Goal: Information Seeking & Learning: Check status

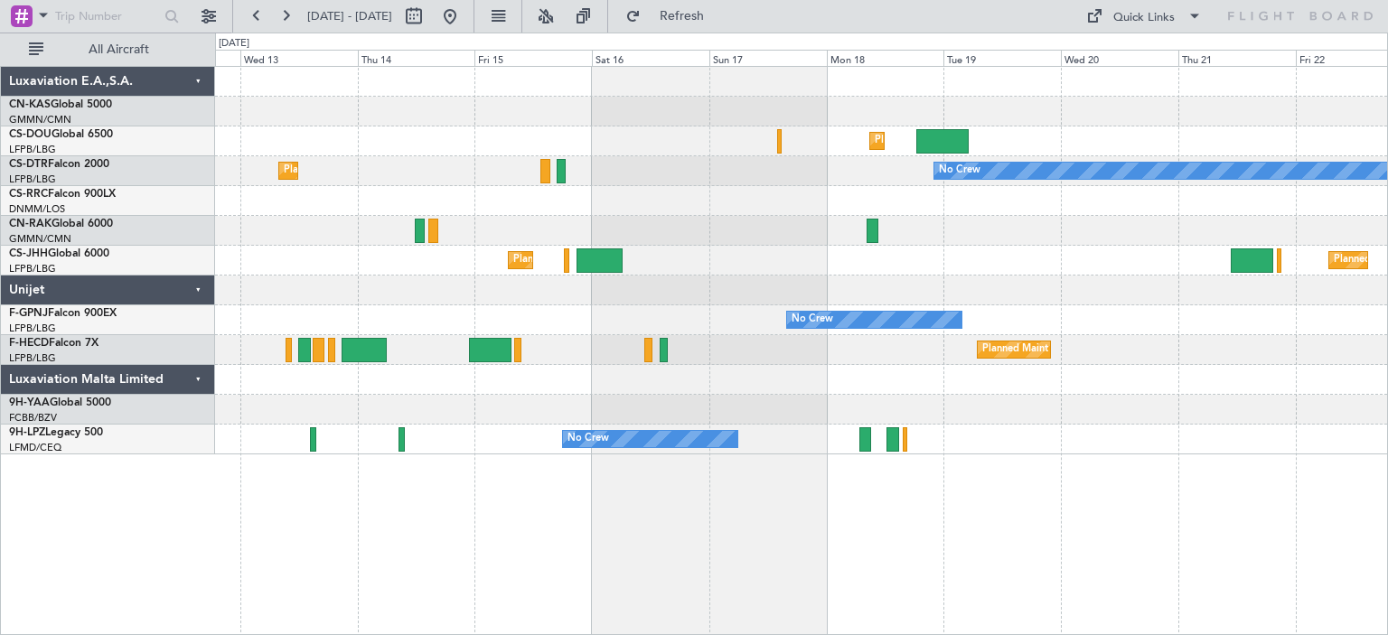
click at [362, 310] on div "Planned Maint [GEOGRAPHIC_DATA] ([GEOGRAPHIC_DATA]) Planned Maint [GEOGRAPHIC_D…" at bounding box center [801, 261] width 1172 height 388
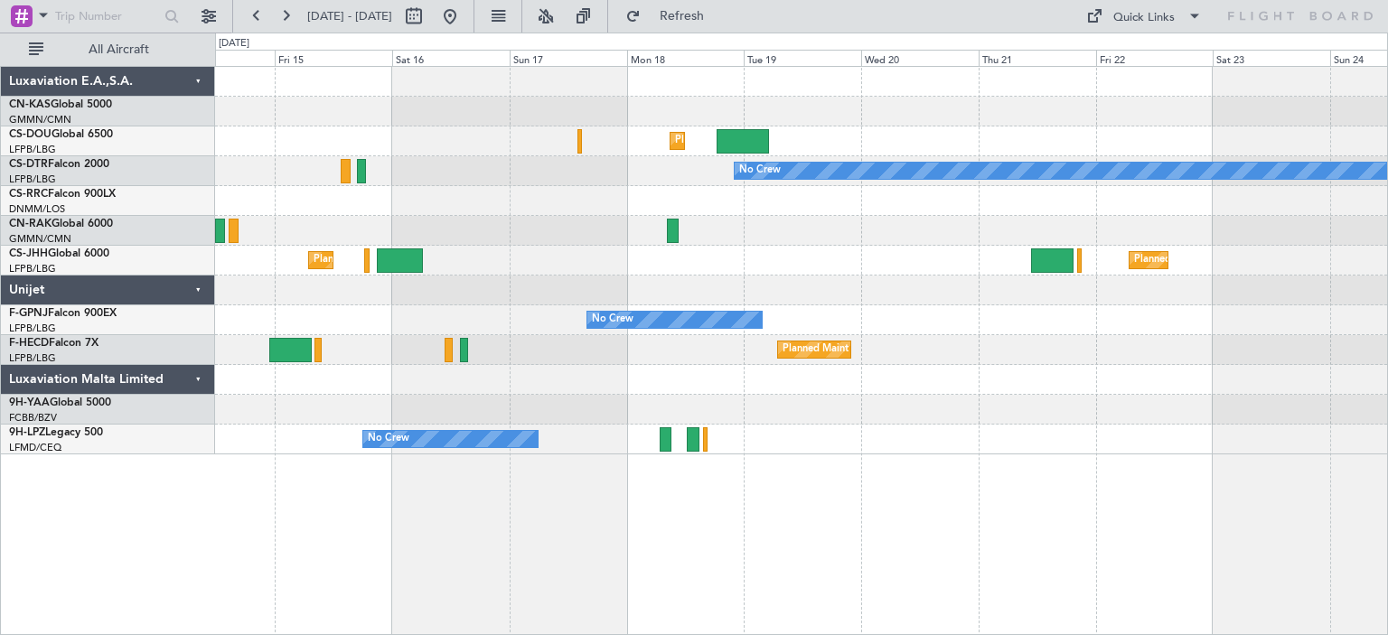
click at [935, 288] on div "Planned Maint [GEOGRAPHIC_DATA] ([GEOGRAPHIC_DATA]) No Crew Planned Maint Sofia…" at bounding box center [801, 261] width 1172 height 388
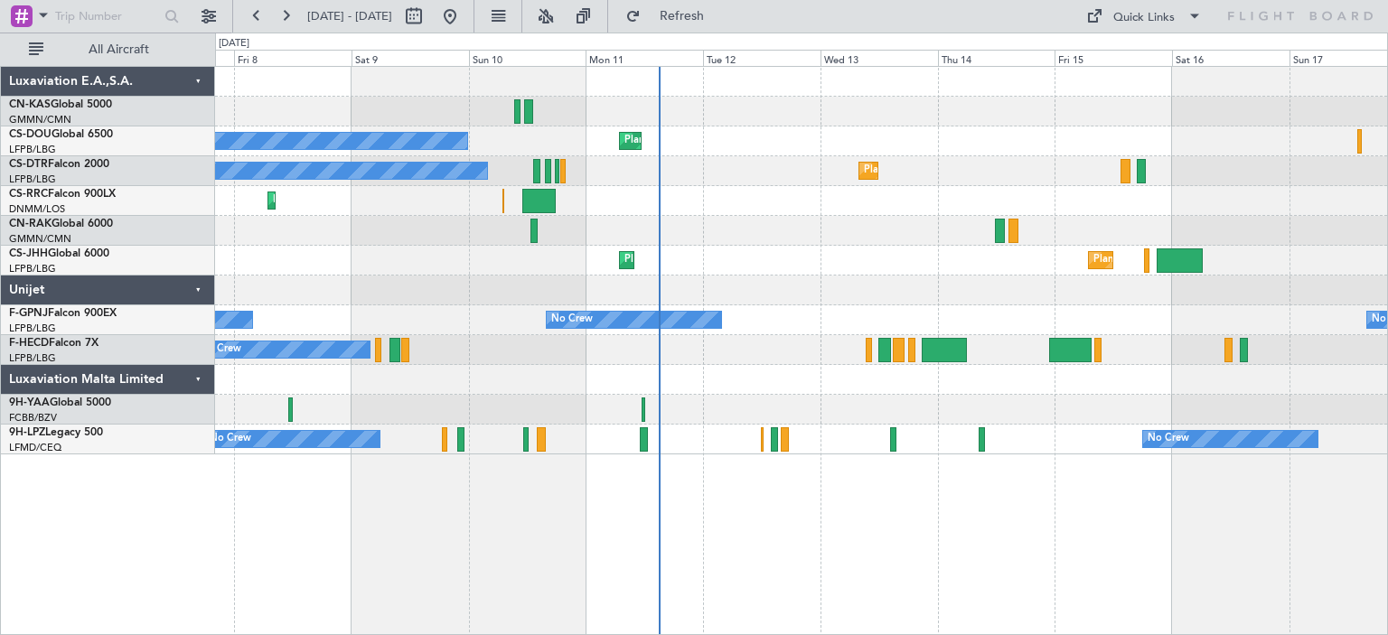
click at [1156, 292] on div at bounding box center [801, 291] width 1172 height 30
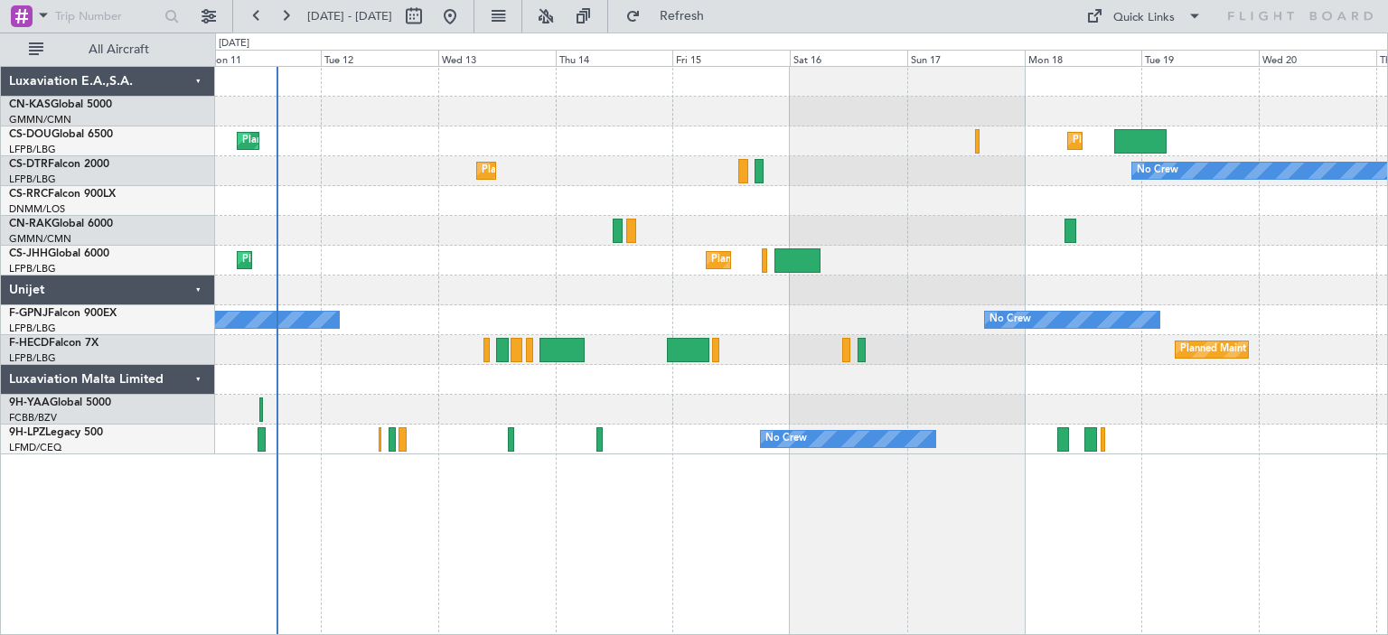
click at [367, 286] on div "Planned Maint [GEOGRAPHIC_DATA] ([GEOGRAPHIC_DATA]) Planned Maint [GEOGRAPHIC_D…" at bounding box center [801, 261] width 1172 height 388
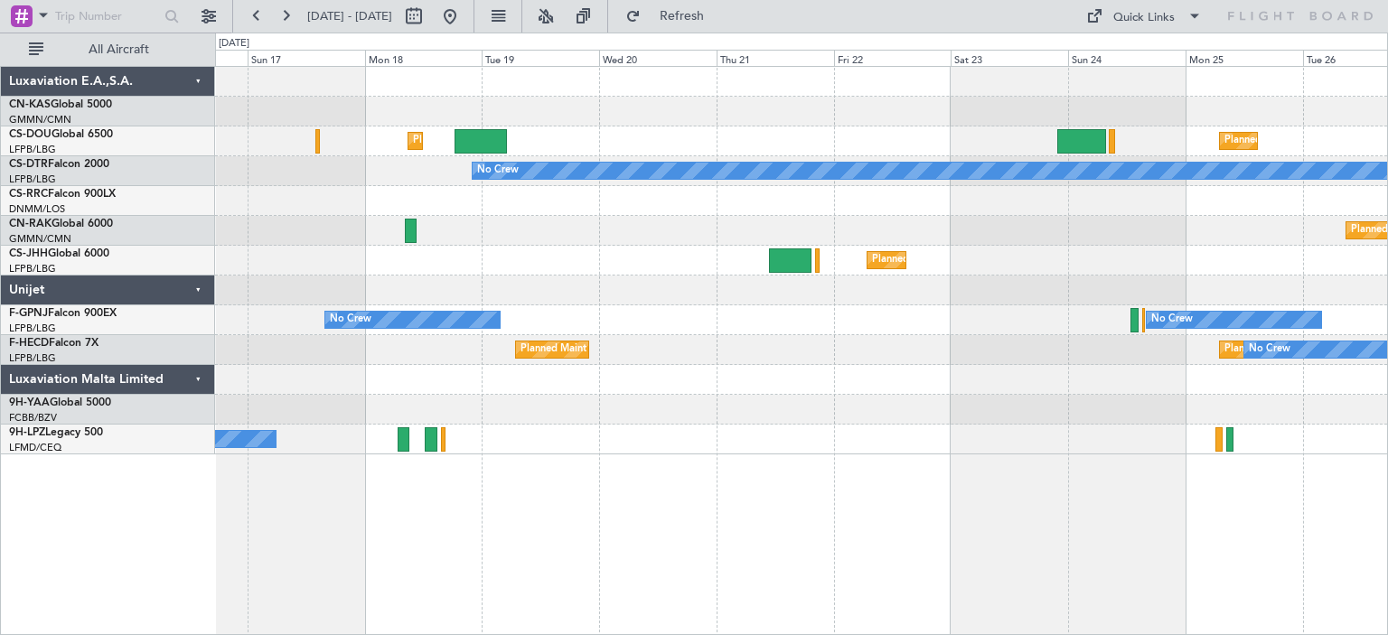
click at [291, 277] on div "Planned Maint [GEOGRAPHIC_DATA] ([GEOGRAPHIC_DATA]) Planned Maint [GEOGRAPHIC_D…" at bounding box center [801, 261] width 1172 height 388
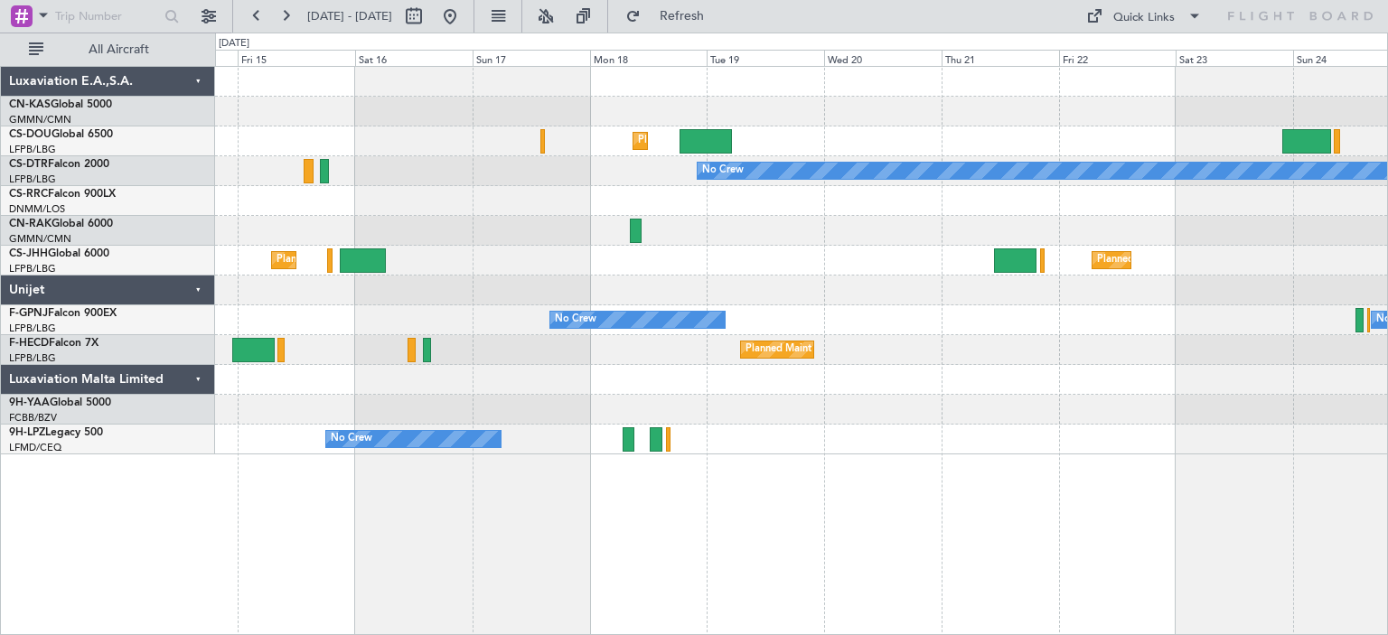
click at [911, 238] on div "Planned Maint [GEOGRAPHIC_DATA] ([GEOGRAPHIC_DATA]) Planned Maint [GEOGRAPHIC_D…" at bounding box center [801, 261] width 1172 height 388
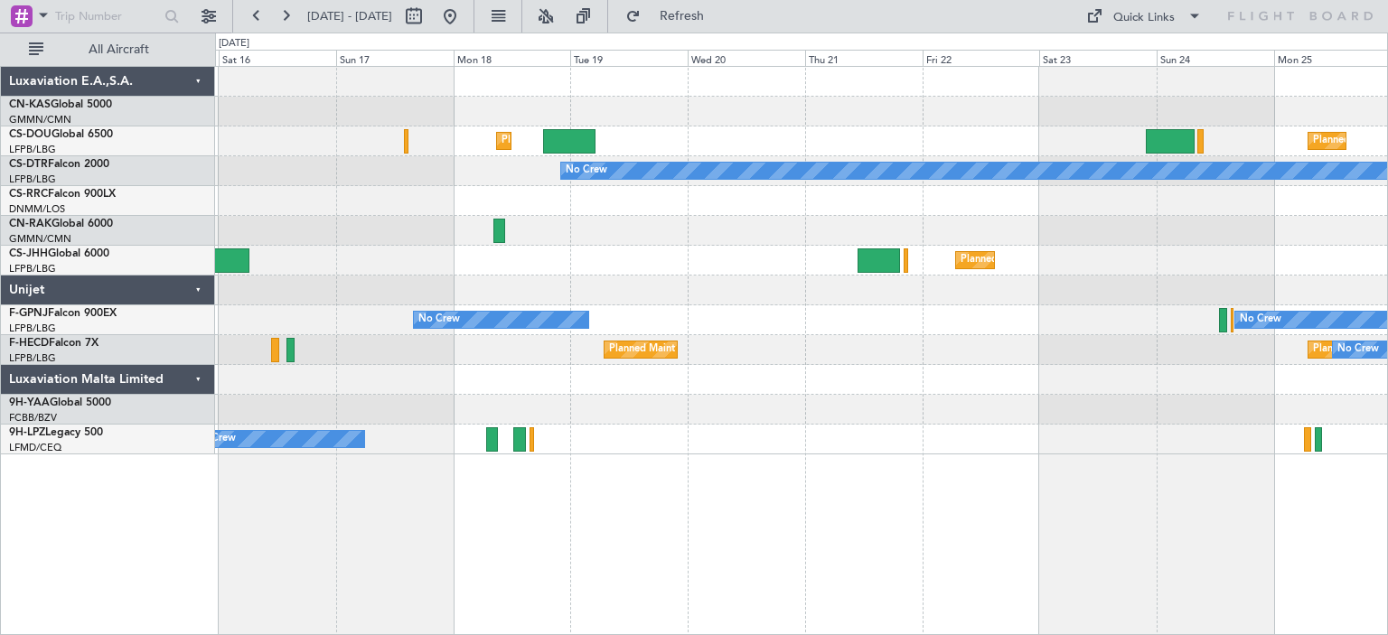
click at [705, 267] on div "Planned Maint [GEOGRAPHIC_DATA] ([GEOGRAPHIC_DATA]) Planned Maint [GEOGRAPHIC_D…" at bounding box center [801, 261] width 1172 height 30
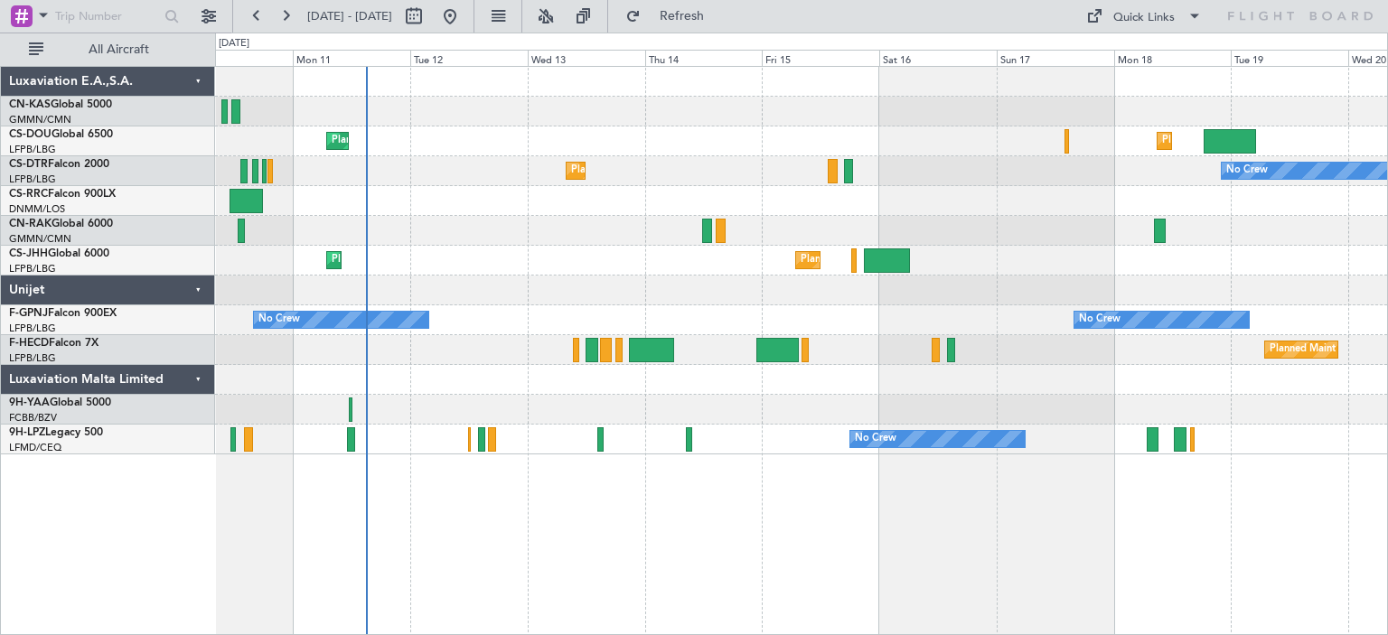
click at [1091, 193] on div "Planned Maint [GEOGRAPHIC_DATA] ([GEOGRAPHIC_DATA]) Planned Maint [GEOGRAPHIC_D…" at bounding box center [801, 261] width 1172 height 388
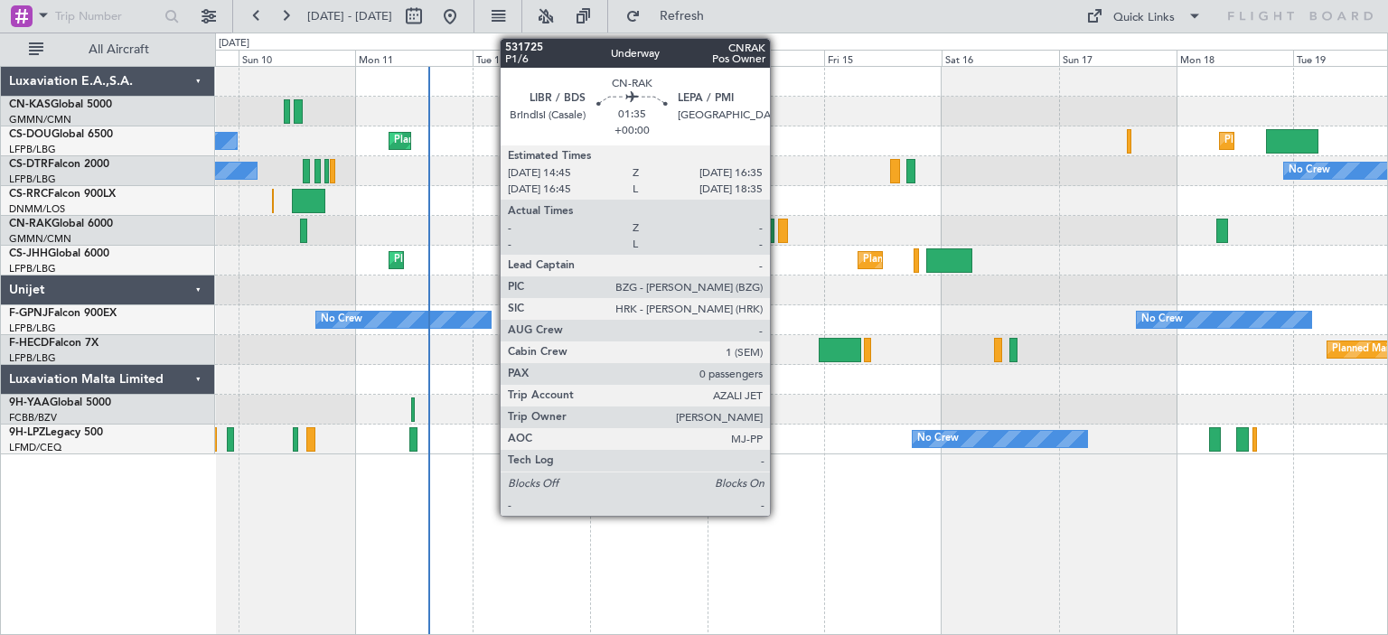
click at [532, 264] on div "Planned Maint [GEOGRAPHIC_DATA] ([GEOGRAPHIC_DATA]) Planned Maint [GEOGRAPHIC_D…" at bounding box center [801, 261] width 1172 height 30
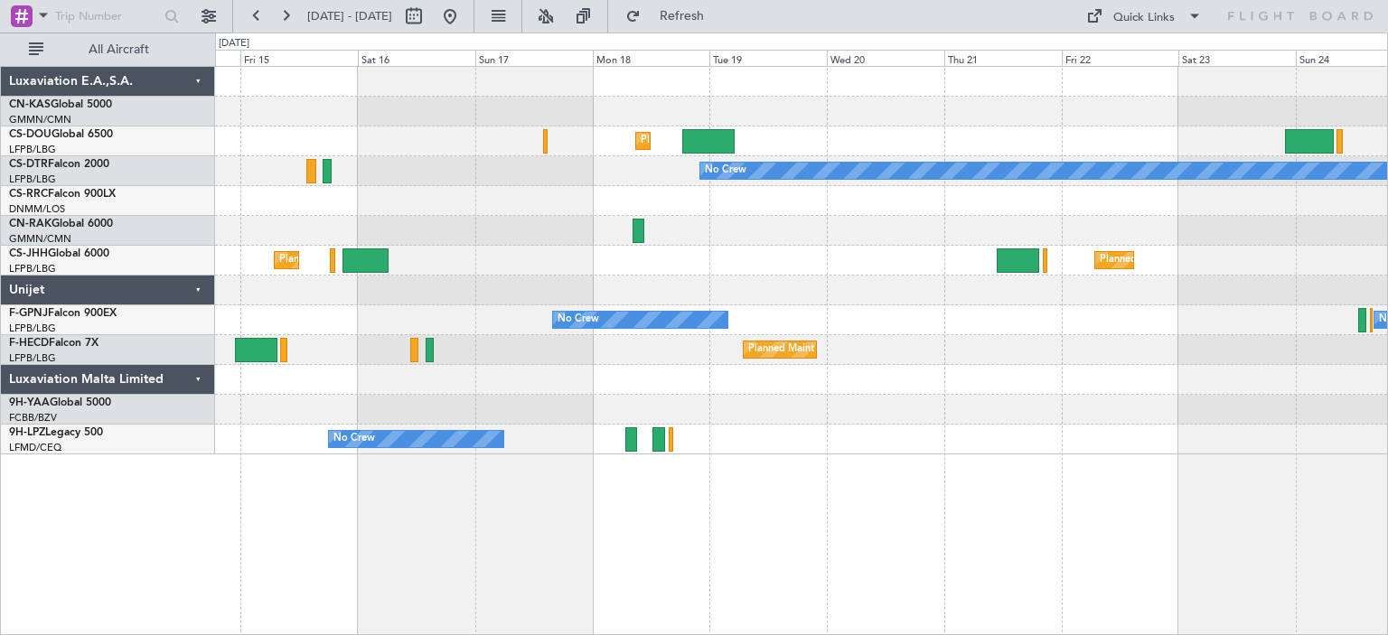
click at [0, 382] on div "Planned Maint [GEOGRAPHIC_DATA] ([GEOGRAPHIC_DATA]) Planned Maint [GEOGRAPHIC_D…" at bounding box center [694, 334] width 1388 height 603
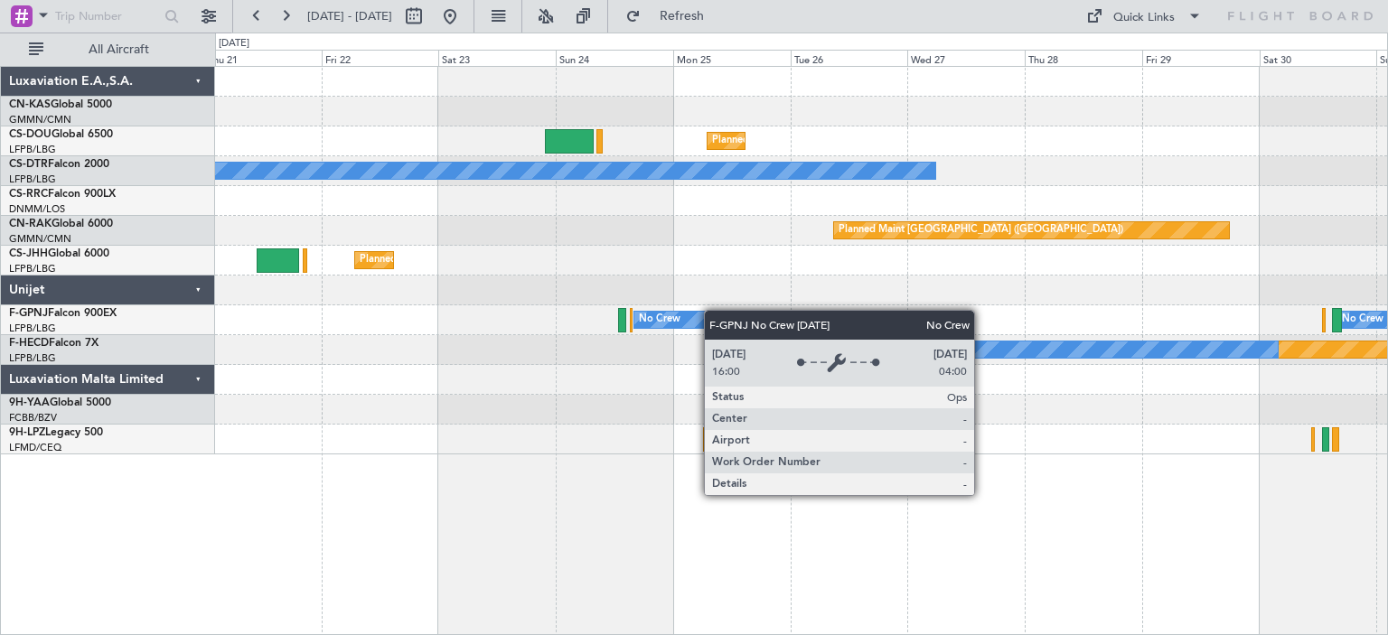
click at [655, 312] on div "Planned Maint [GEOGRAPHIC_DATA] ([GEOGRAPHIC_DATA]) No Crew Planned Maint [GEOG…" at bounding box center [801, 261] width 1172 height 388
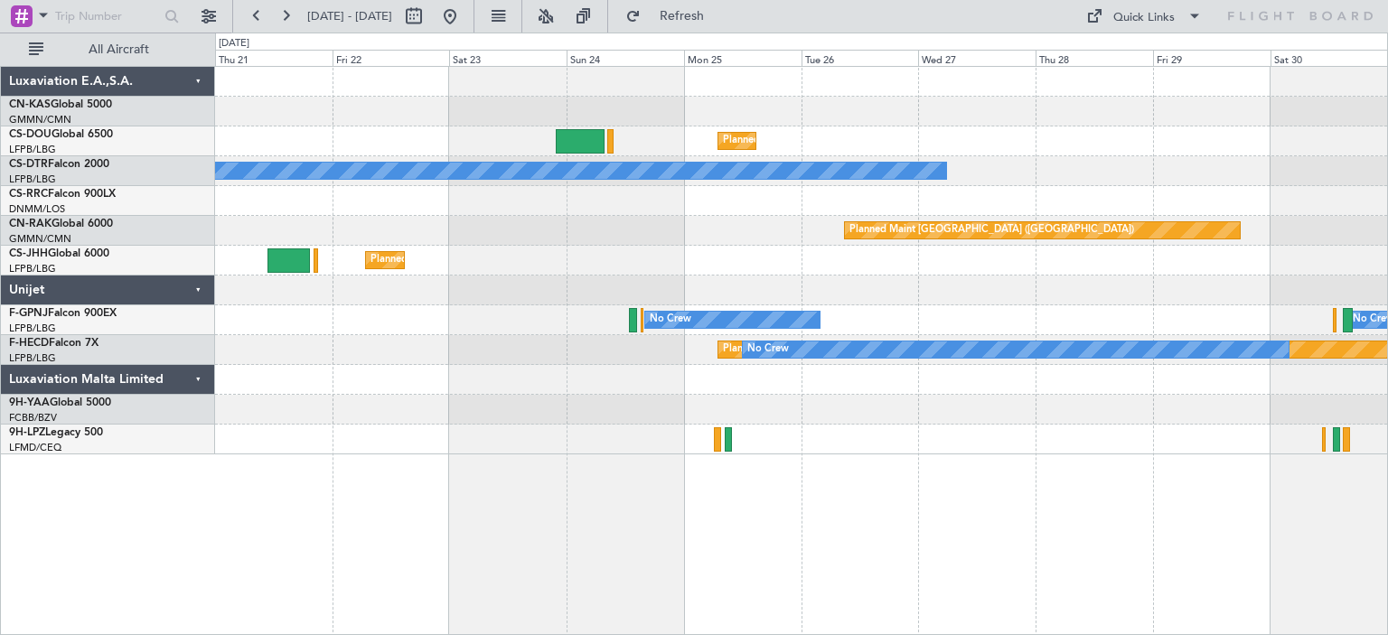
click at [735, 252] on div "Planned Maint [GEOGRAPHIC_DATA] ([GEOGRAPHIC_DATA])" at bounding box center [801, 261] width 1172 height 30
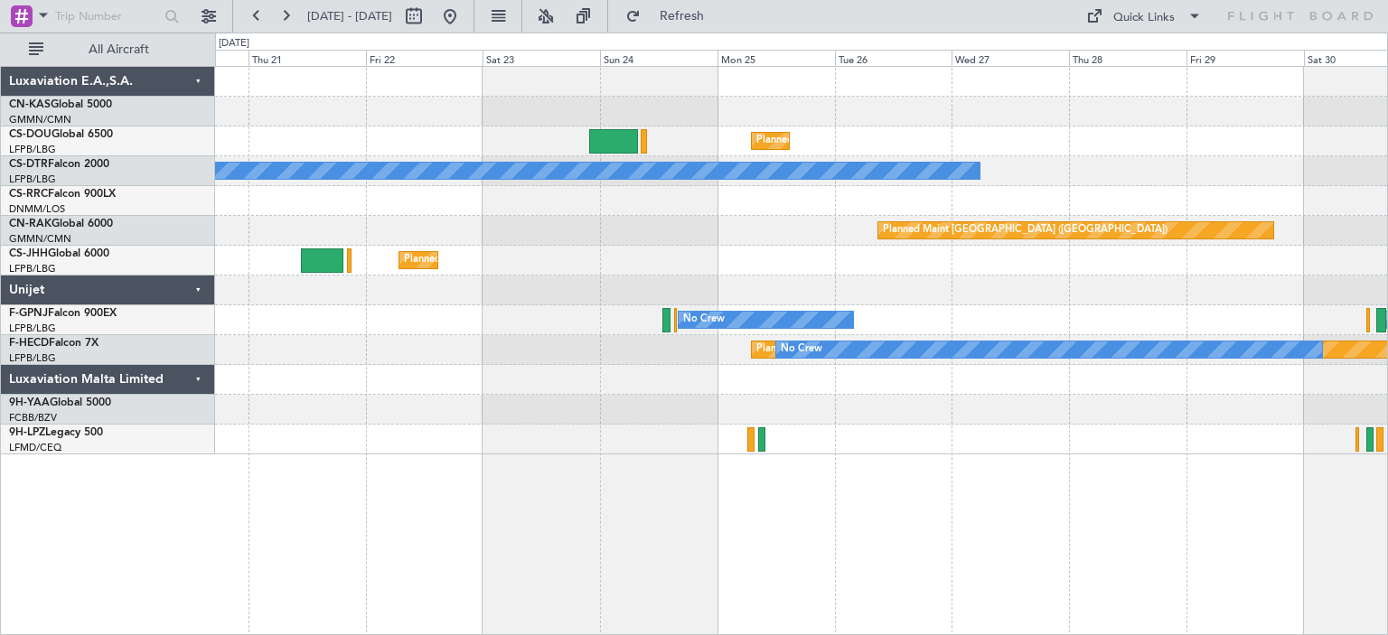
click at [1229, 231] on div "Planned Maint [GEOGRAPHIC_DATA] ([GEOGRAPHIC_DATA]) Planned Maint [GEOGRAPHIC_D…" at bounding box center [801, 261] width 1172 height 388
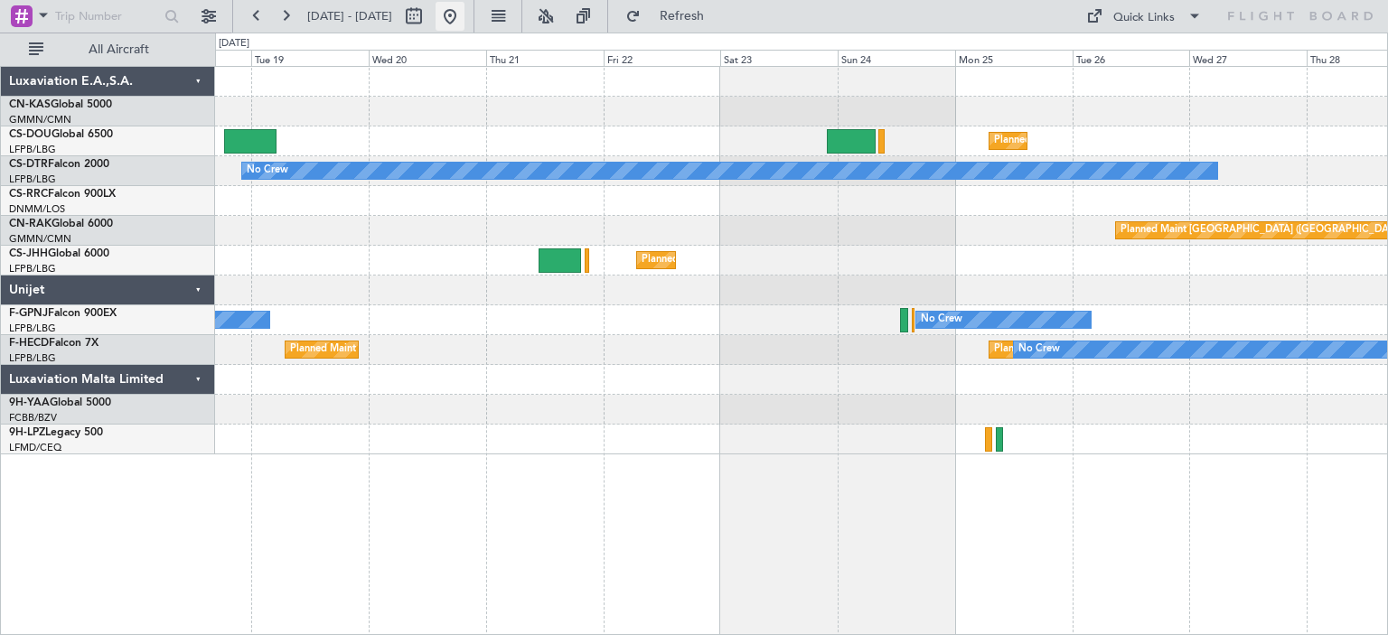
click at [464, 17] on button at bounding box center [449, 16] width 29 height 29
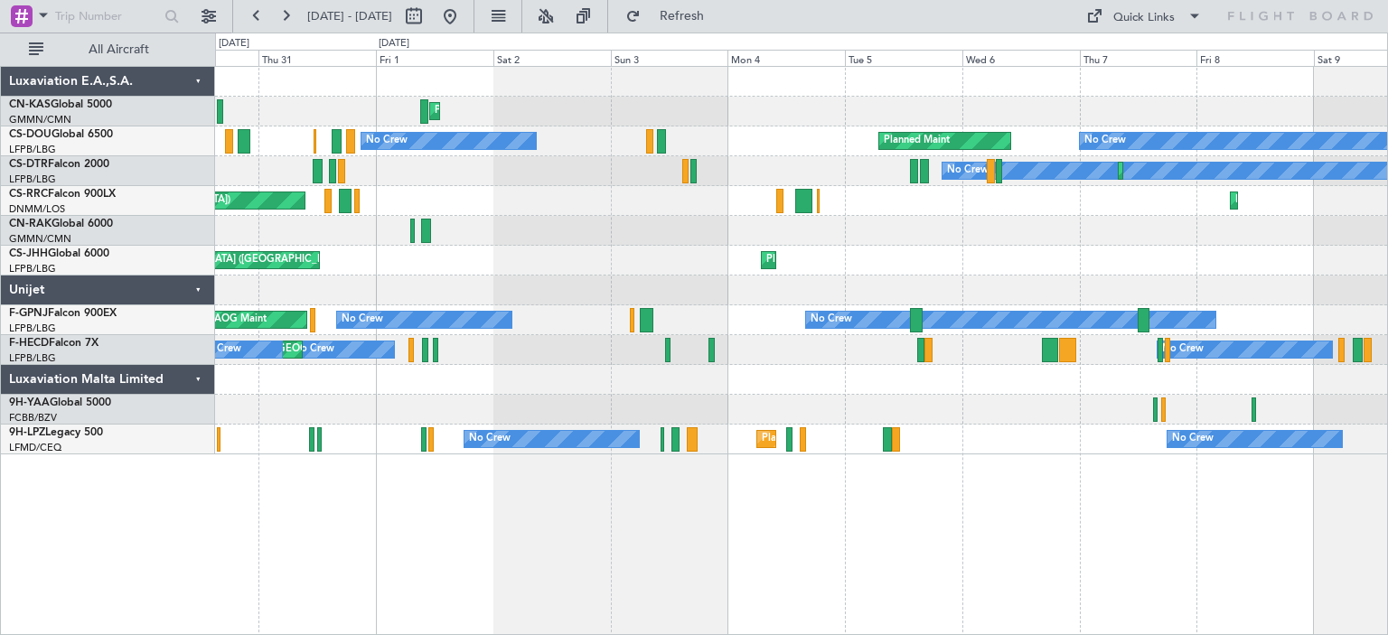
click at [1306, 217] on div "Planned Maint Olbia (Costa Smeralda) No Crew Planned Maint Unplanned Maint [GEO…" at bounding box center [801, 261] width 1172 height 388
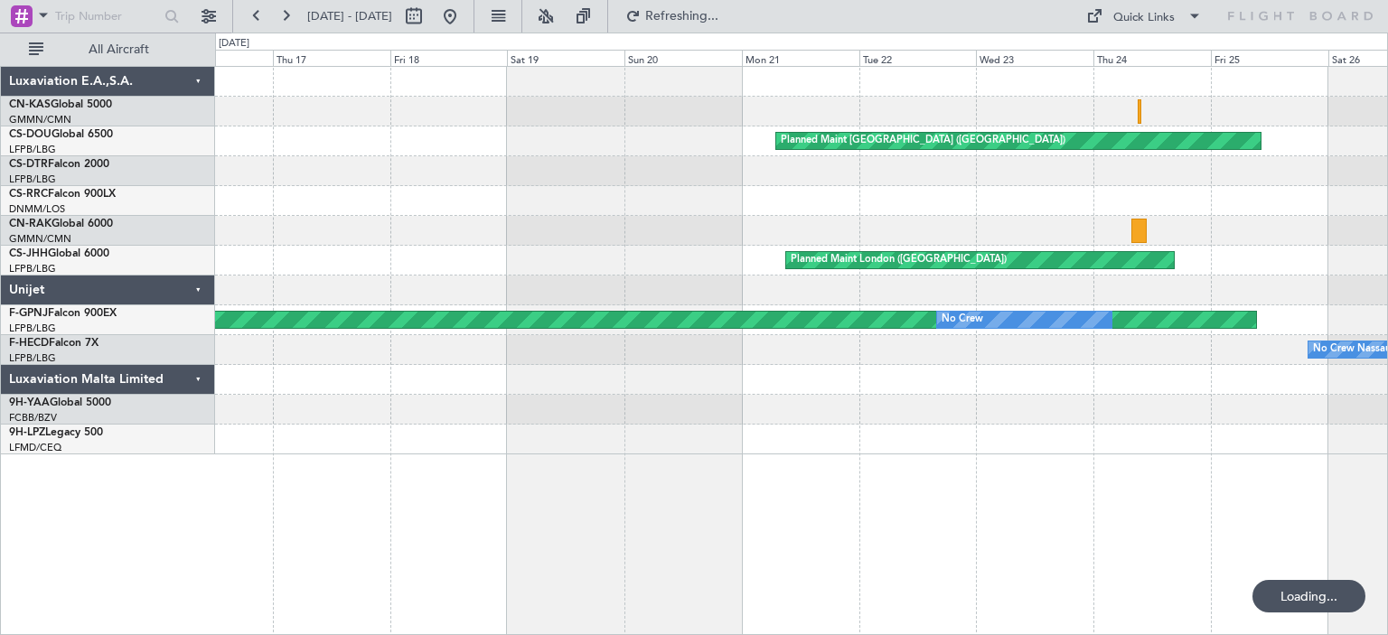
click at [1387, 247] on div "Planned Maint [GEOGRAPHIC_DATA] ([GEOGRAPHIC_DATA]) No Crew Planned Maint [GEOG…" at bounding box center [694, 334] width 1388 height 603
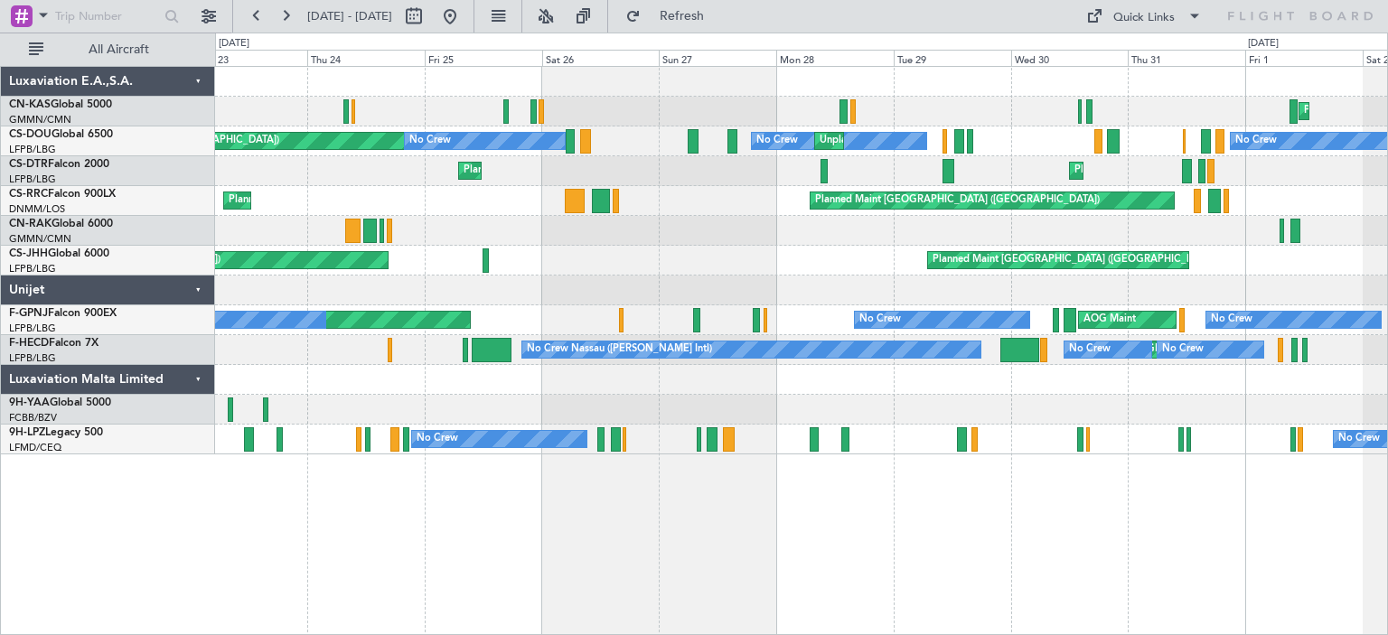
click at [541, 259] on div "Planned Maint [GEOGRAPHIC_DATA] ([GEOGRAPHIC_DATA]) Planned Maint [GEOGRAPHIC_D…" at bounding box center [801, 261] width 1172 height 30
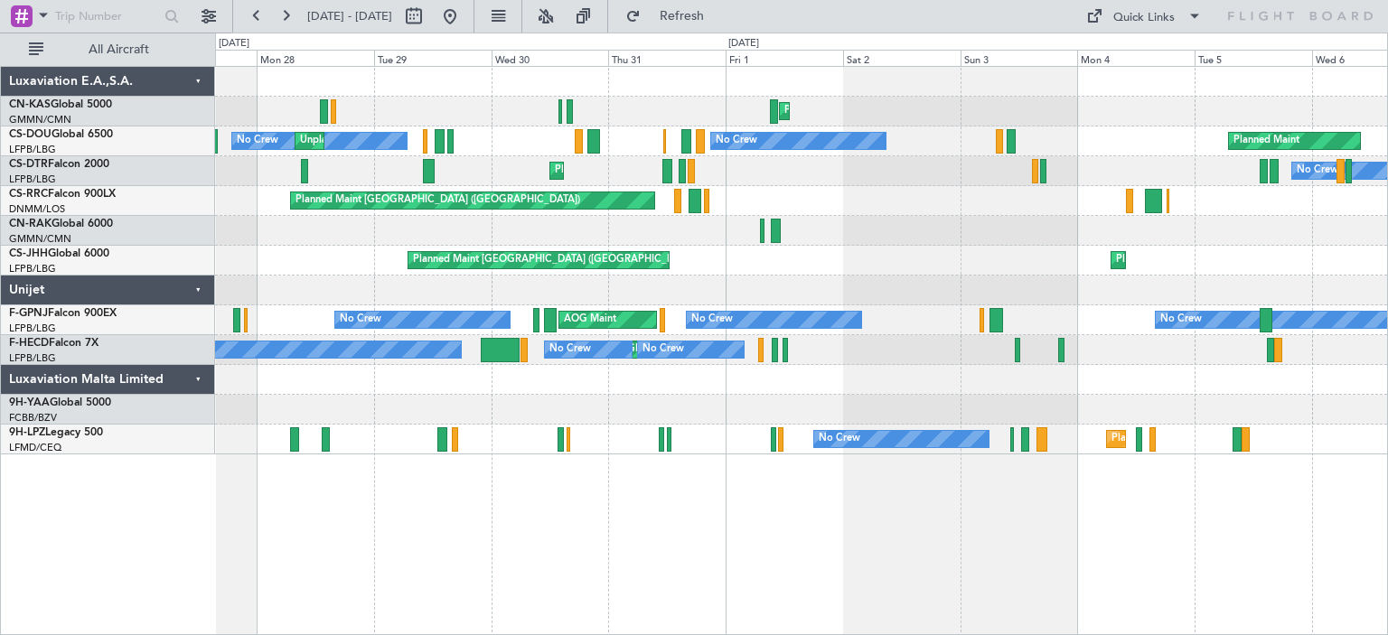
click at [192, 246] on div "Planned Maint Olbia (Costa Smeralda) No Crew Unplanned Maint [GEOGRAPHIC_DATA] …" at bounding box center [694, 334] width 1388 height 603
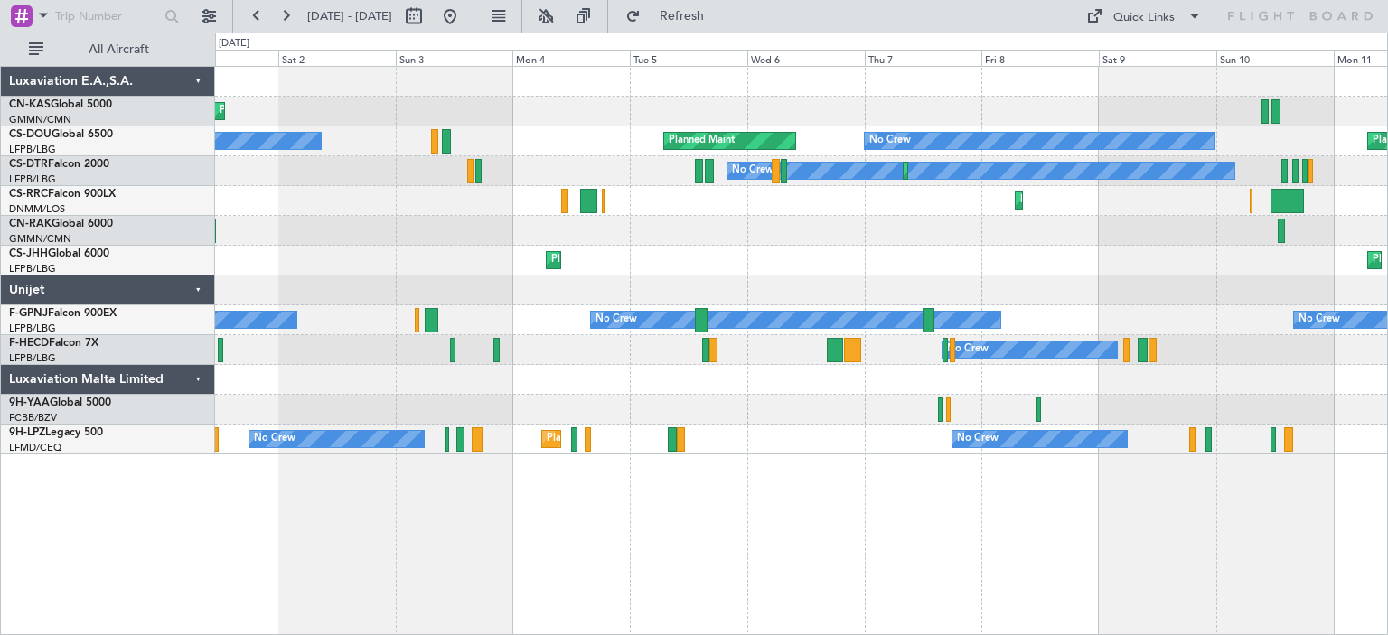
click at [365, 226] on div at bounding box center [801, 231] width 1172 height 30
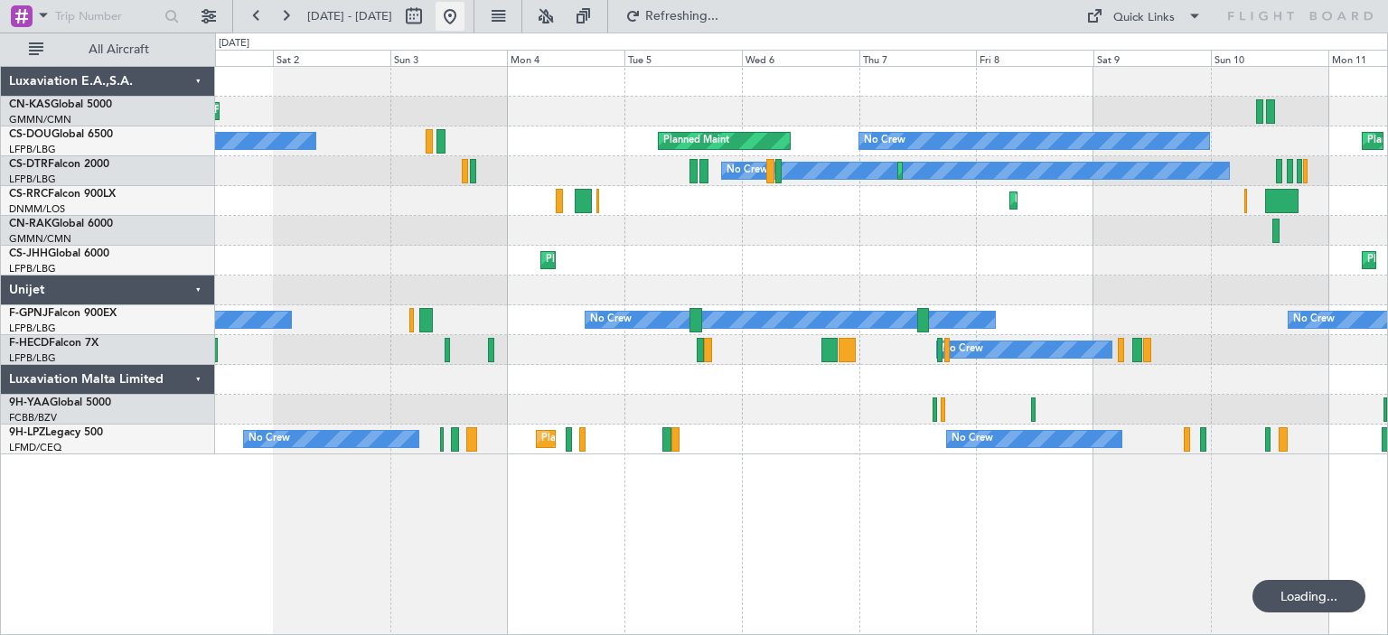
click at [464, 17] on button at bounding box center [449, 16] width 29 height 29
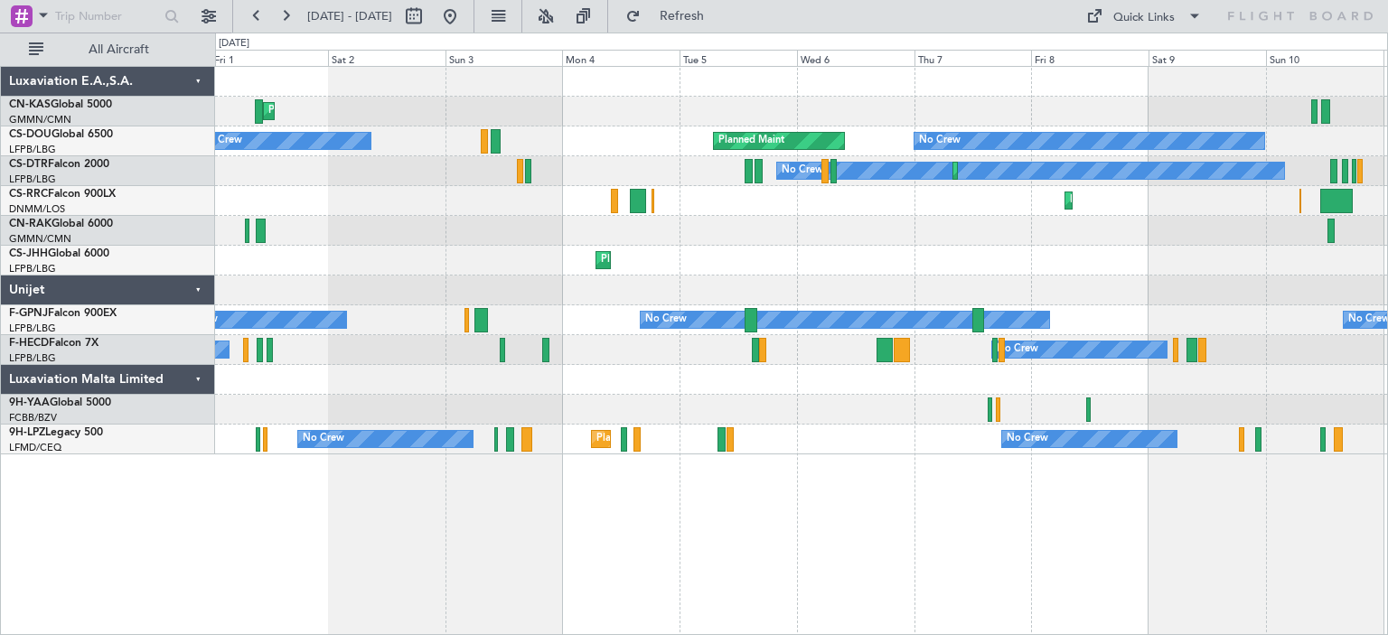
click at [1197, 277] on div at bounding box center [801, 291] width 1172 height 30
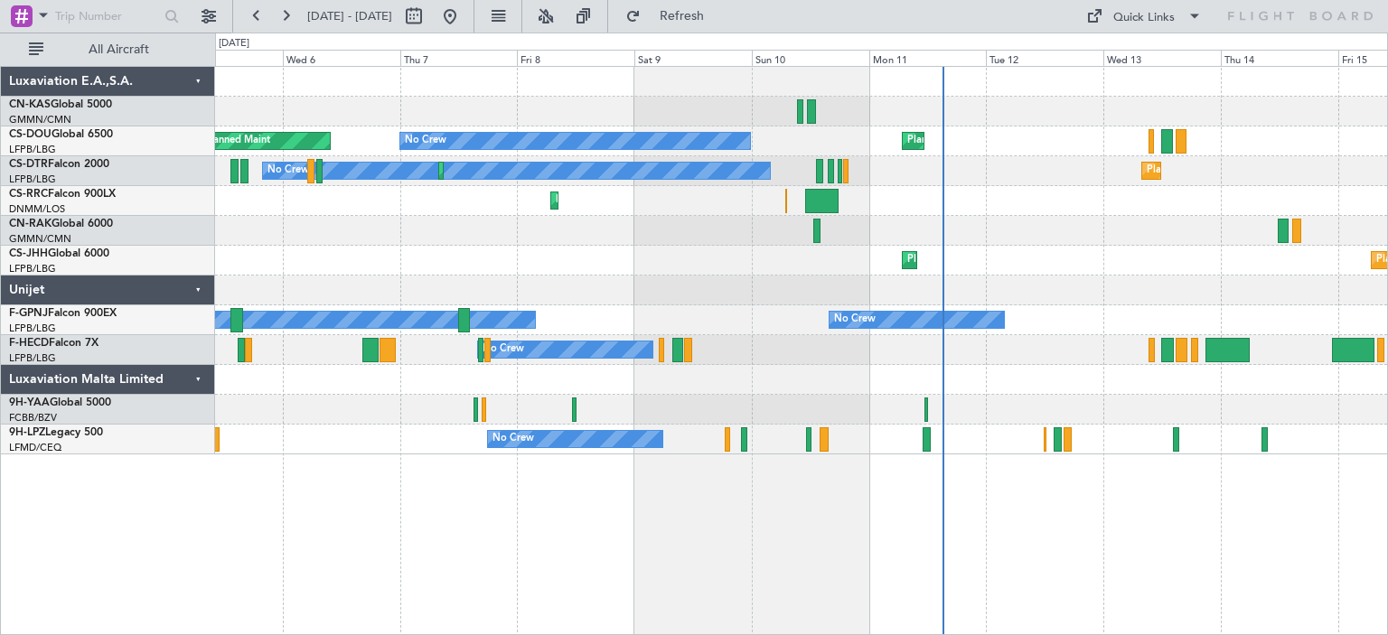
click at [242, 275] on div "Planned Maint No Crew Planned Maint [GEOGRAPHIC_DATA] ([GEOGRAPHIC_DATA]) No Cr…" at bounding box center [801, 261] width 1172 height 388
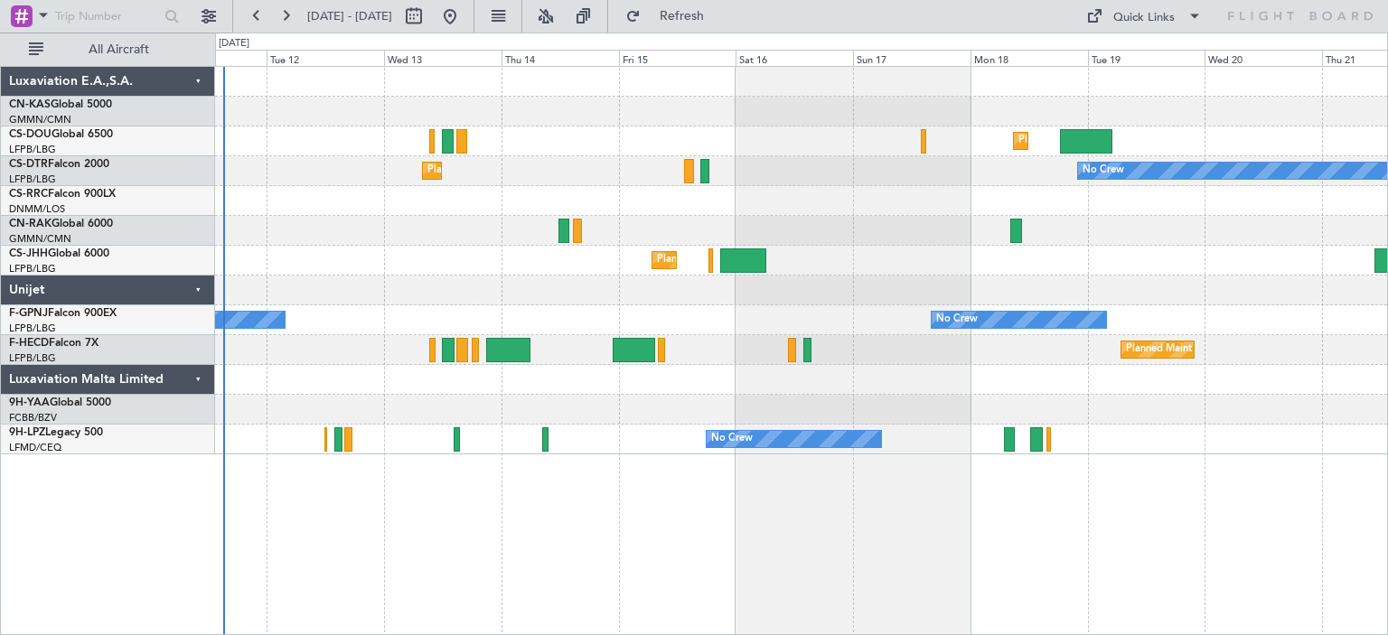
click at [376, 248] on div "Planned Maint [GEOGRAPHIC_DATA] ([GEOGRAPHIC_DATA]) Planned Maint [GEOGRAPHIC_D…" at bounding box center [801, 261] width 1172 height 30
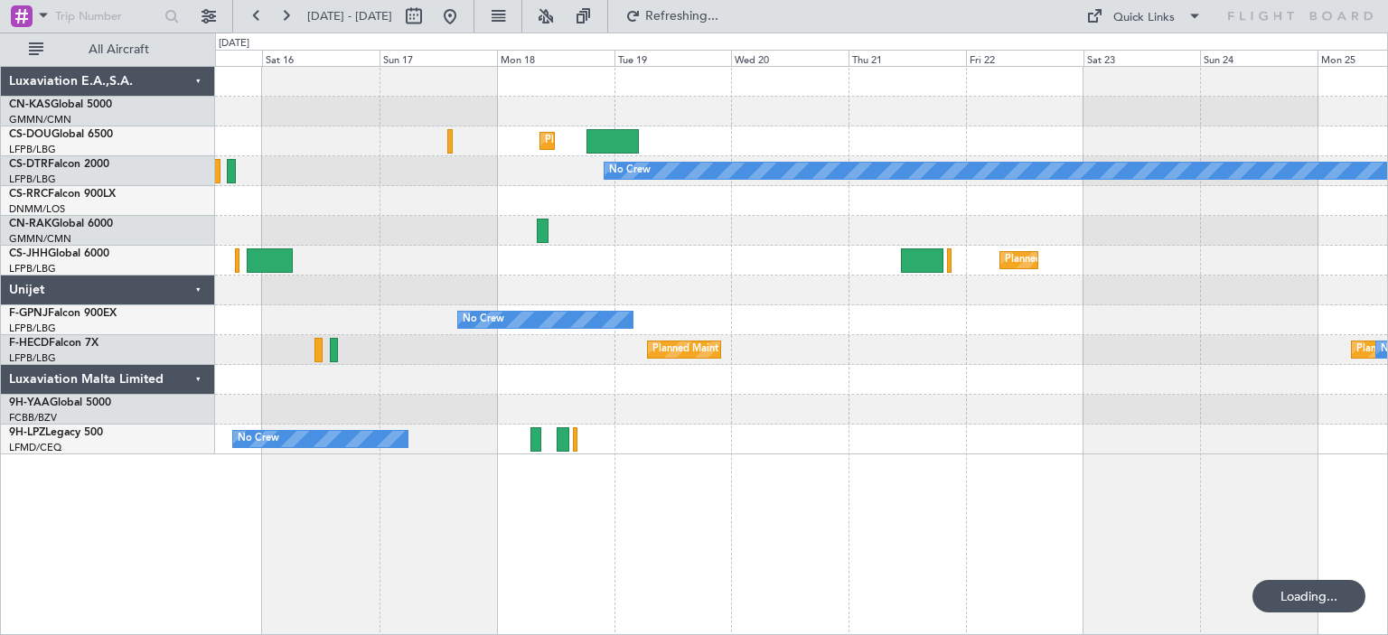
click at [655, 263] on div "Planned Maint [GEOGRAPHIC_DATA] ([GEOGRAPHIC_DATA]) Planned Maint [GEOGRAPHIC_D…" at bounding box center [801, 261] width 1172 height 30
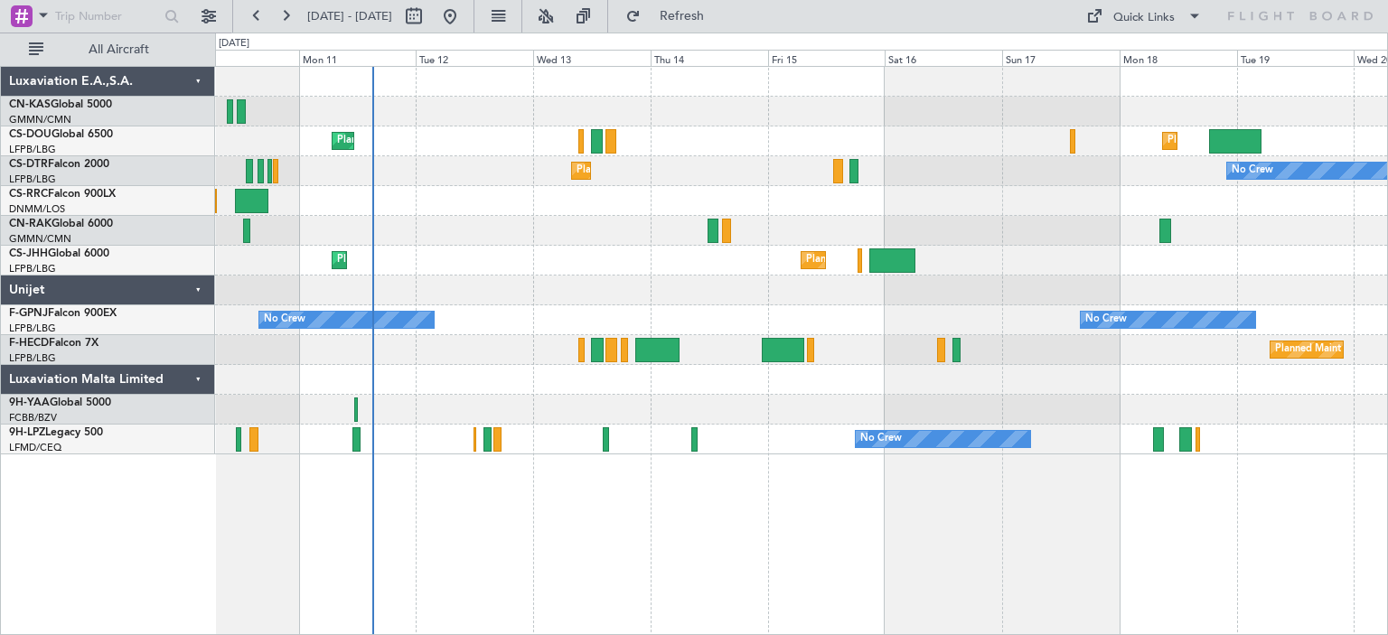
click at [1136, 247] on div "Planned Maint [GEOGRAPHIC_DATA] ([GEOGRAPHIC_DATA]) Planned Maint [GEOGRAPHIC_D…" at bounding box center [801, 261] width 1172 height 30
click at [464, 26] on button at bounding box center [449, 16] width 29 height 29
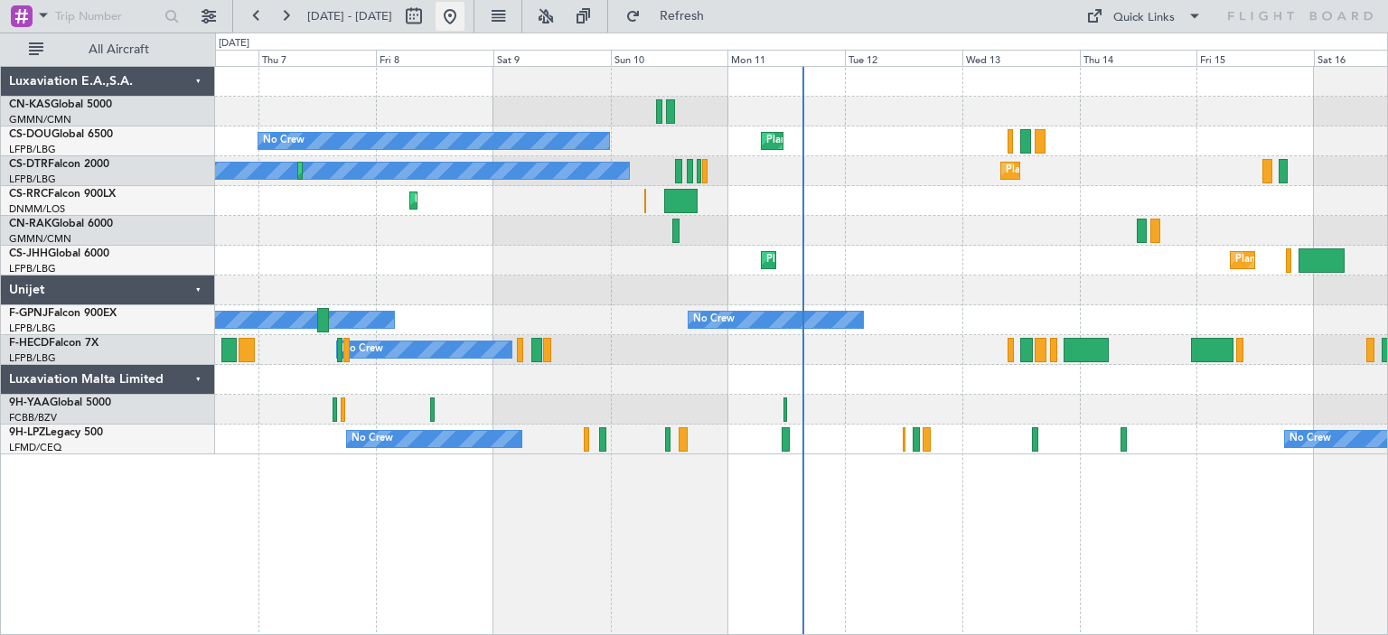
click at [464, 9] on button at bounding box center [449, 16] width 29 height 29
click at [464, 19] on button at bounding box center [449, 16] width 29 height 29
click at [464, 13] on button at bounding box center [449, 16] width 29 height 29
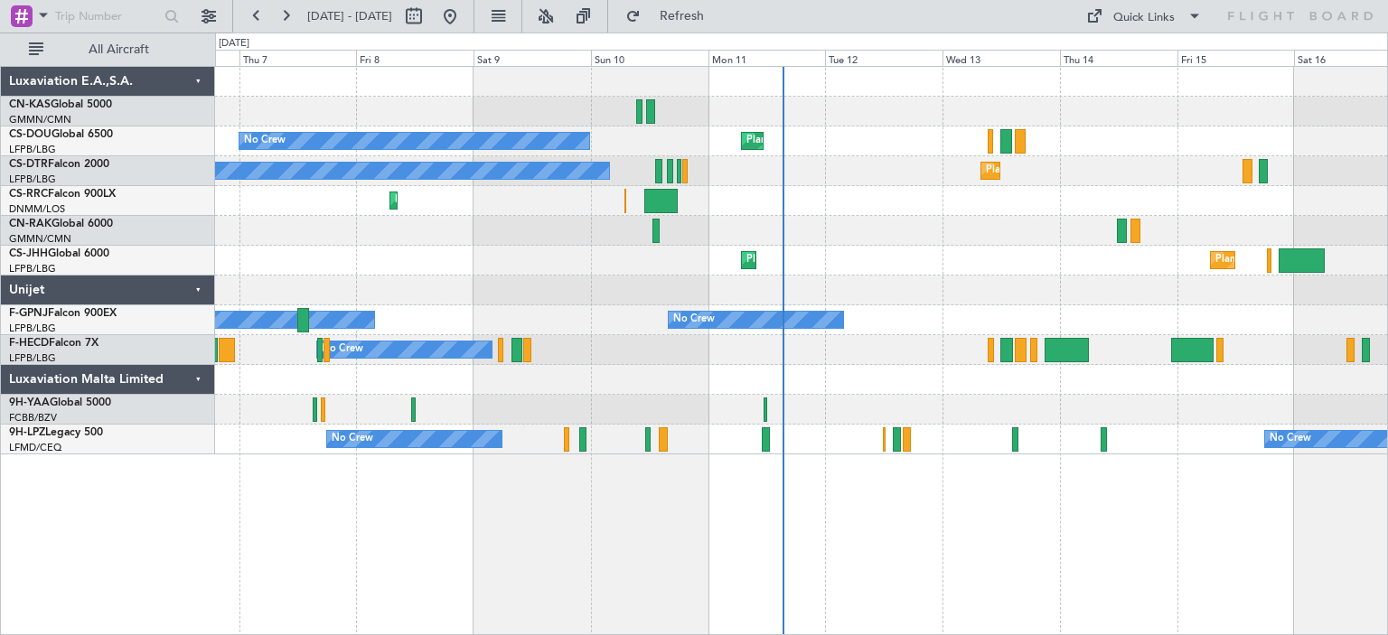
click at [923, 157] on div "Planned Maint Sofia No Crew Planned Maint Sofia No Crew" at bounding box center [801, 171] width 1172 height 30
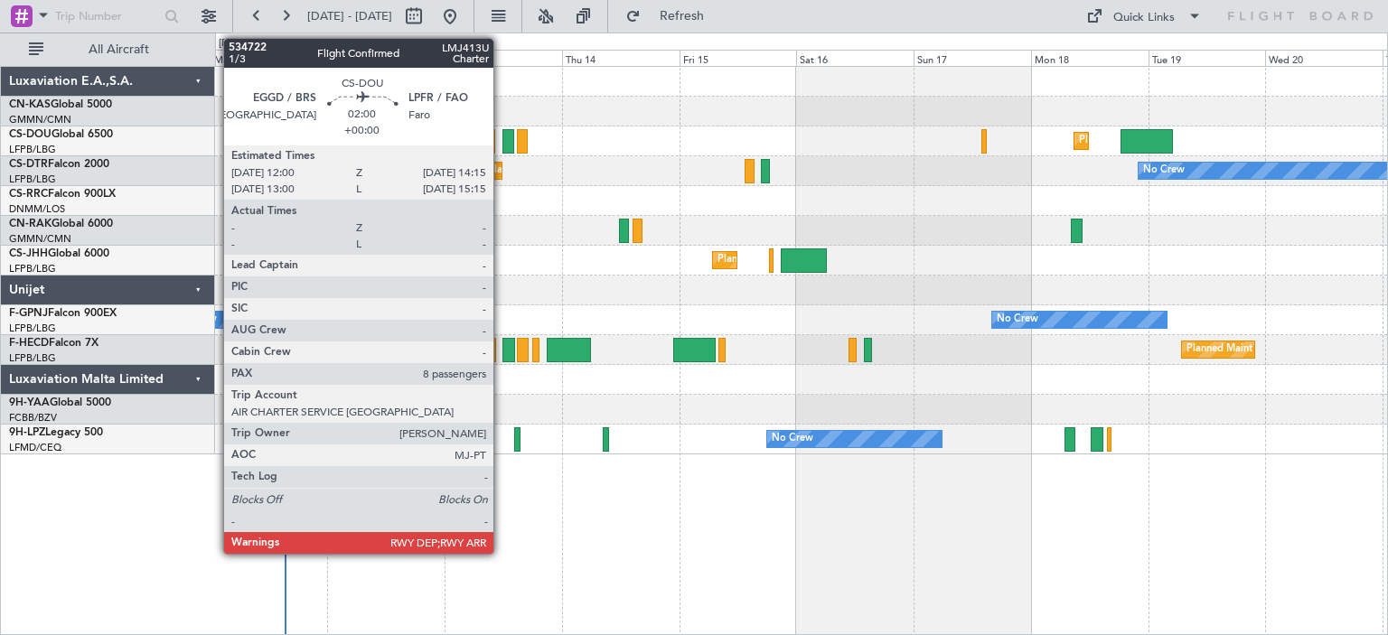
click at [502, 140] on div at bounding box center [508, 141] width 12 height 24
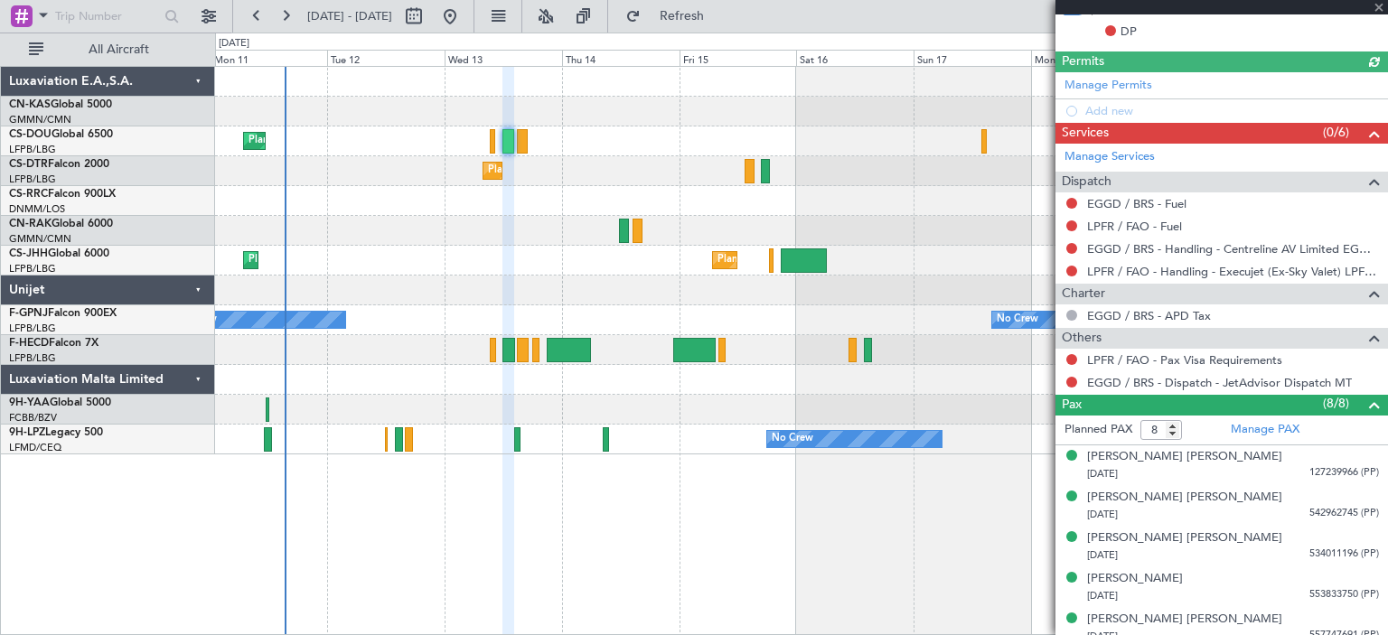
scroll to position [584, 0]
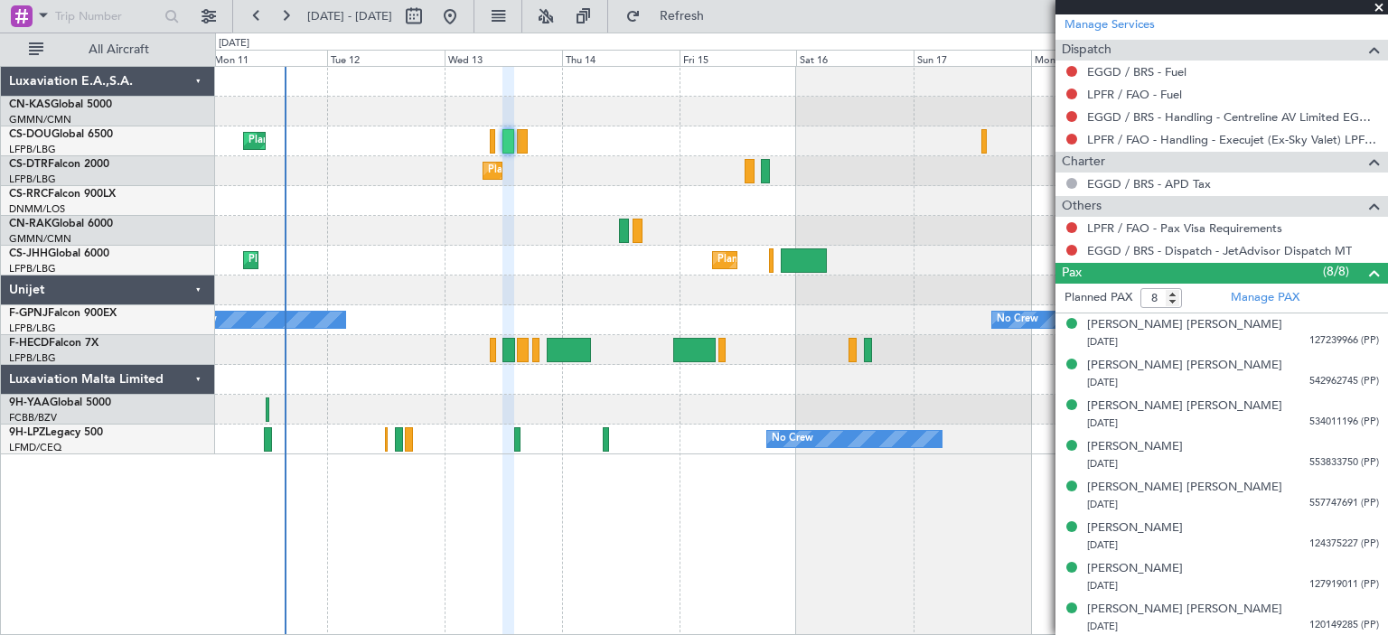
drag, startPoint x: 1380, startPoint y: 6, endPoint x: 1203, endPoint y: 43, distance: 180.0
click at [1380, 5] on span at bounding box center [1379, 8] width 18 height 16
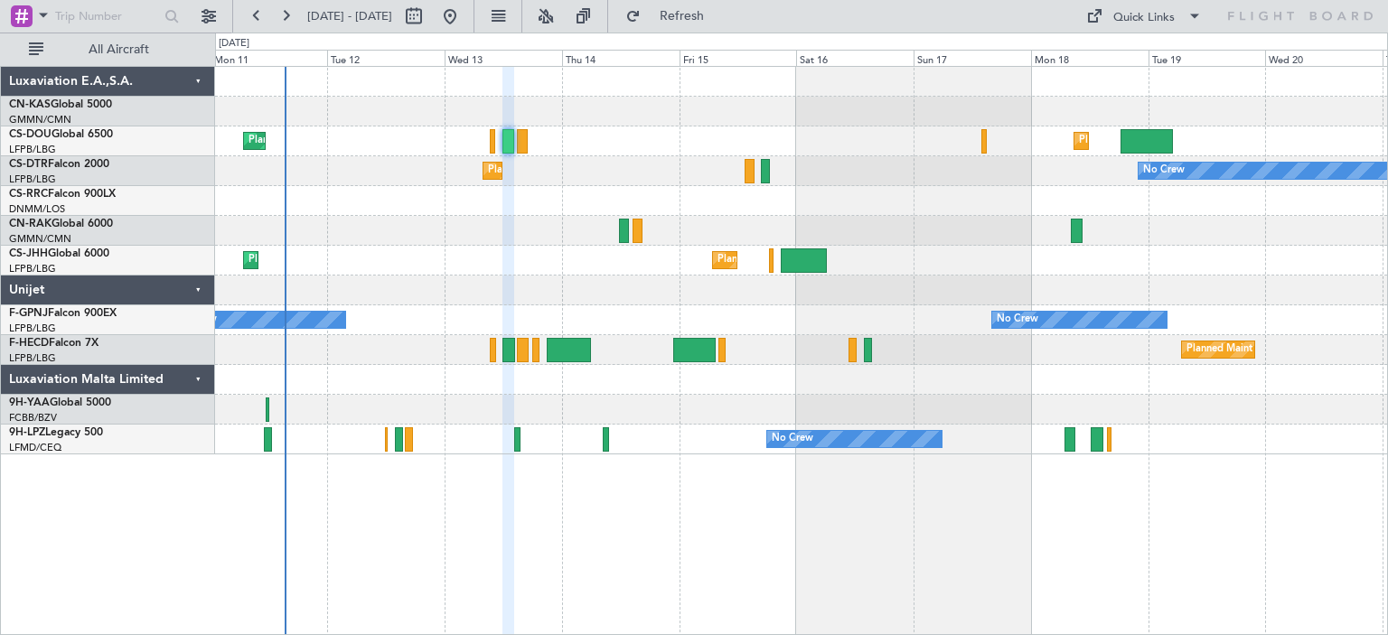
type input "0"
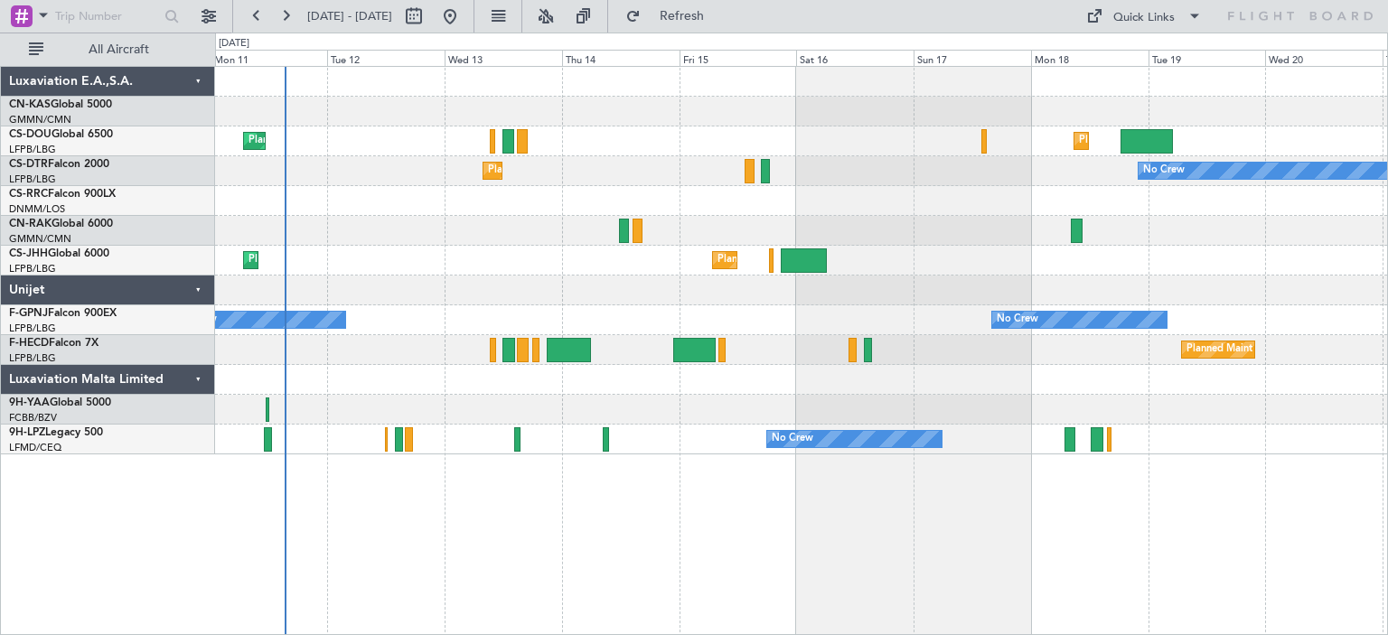
scroll to position [0, 0]
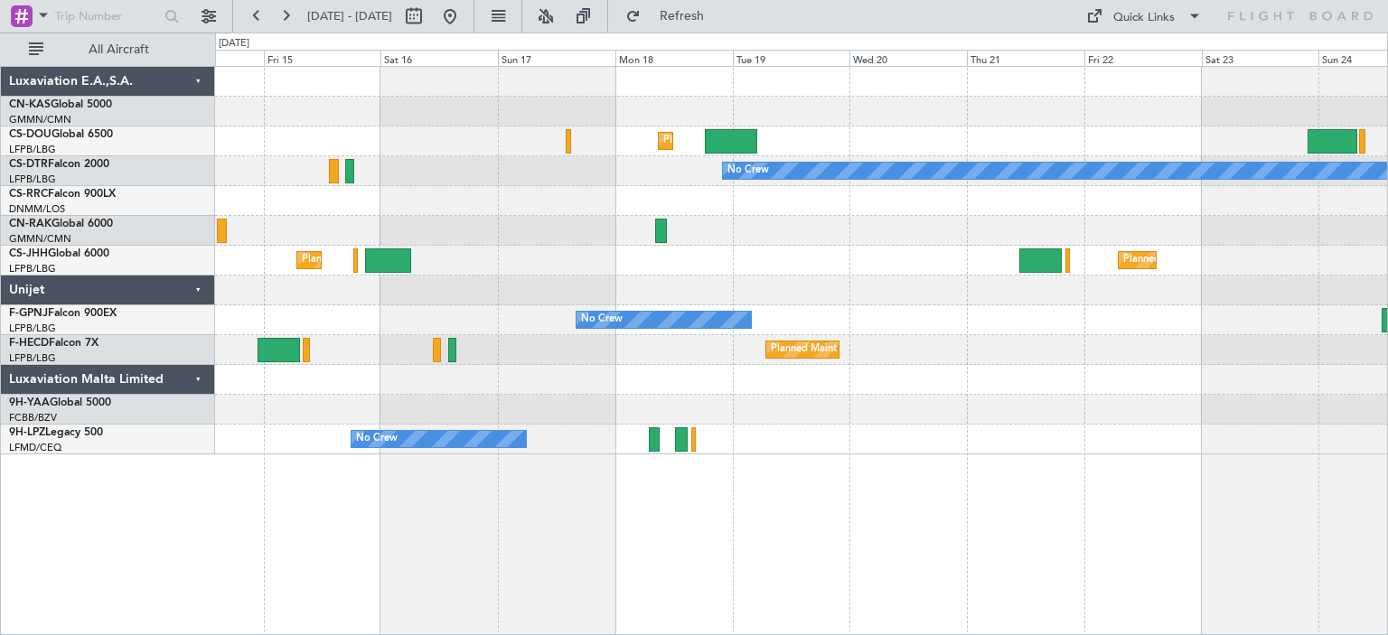
click at [408, 130] on div "Planned Maint [GEOGRAPHIC_DATA] ([GEOGRAPHIC_DATA]) Planned Maint [GEOGRAPHIC_D…" at bounding box center [801, 141] width 1172 height 30
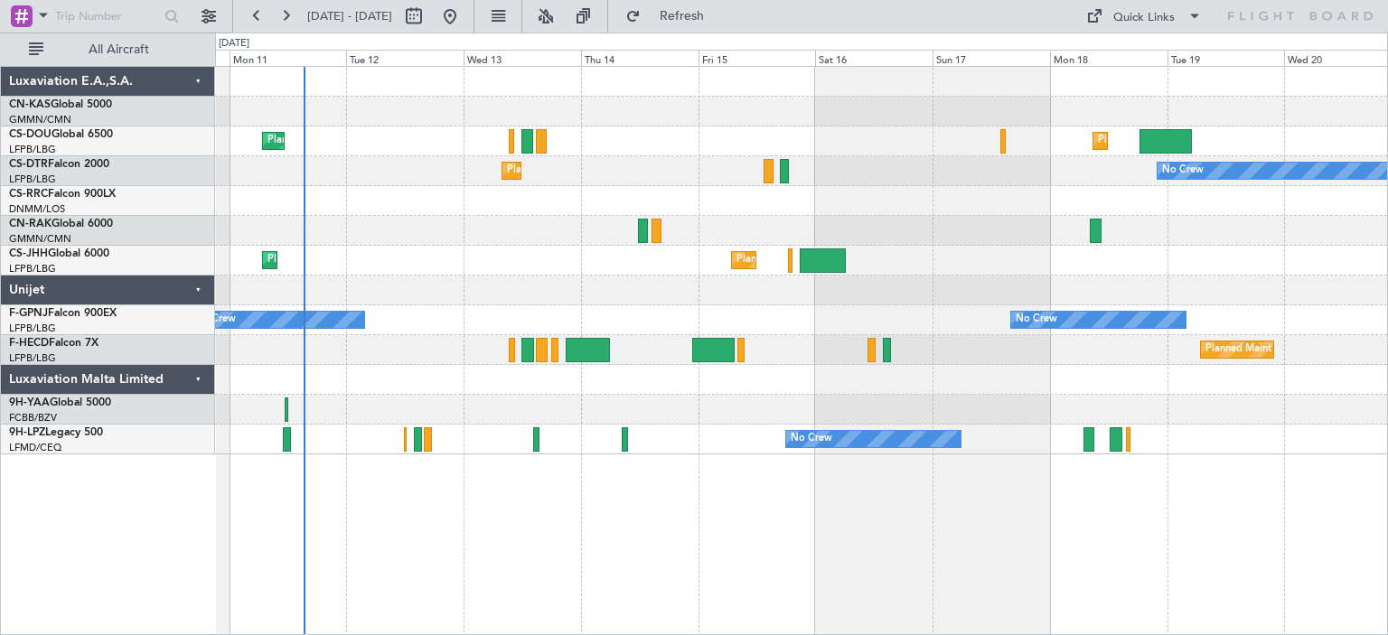
click at [817, 140] on div "Planned Maint [GEOGRAPHIC_DATA] ([GEOGRAPHIC_DATA]) Planned Maint [GEOGRAPHIC_D…" at bounding box center [801, 141] width 1172 height 30
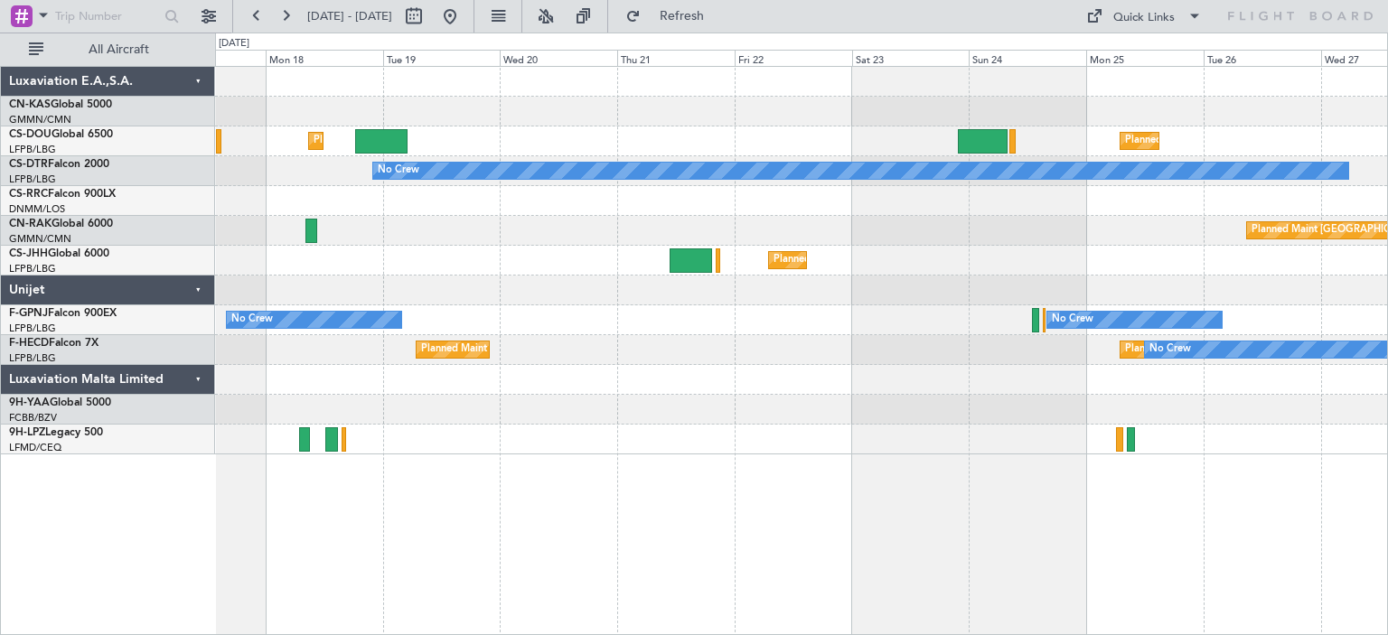
click at [480, 154] on div "Planned Maint [GEOGRAPHIC_DATA] ([GEOGRAPHIC_DATA]) Planned Maint [GEOGRAPHIC_D…" at bounding box center [801, 141] width 1172 height 30
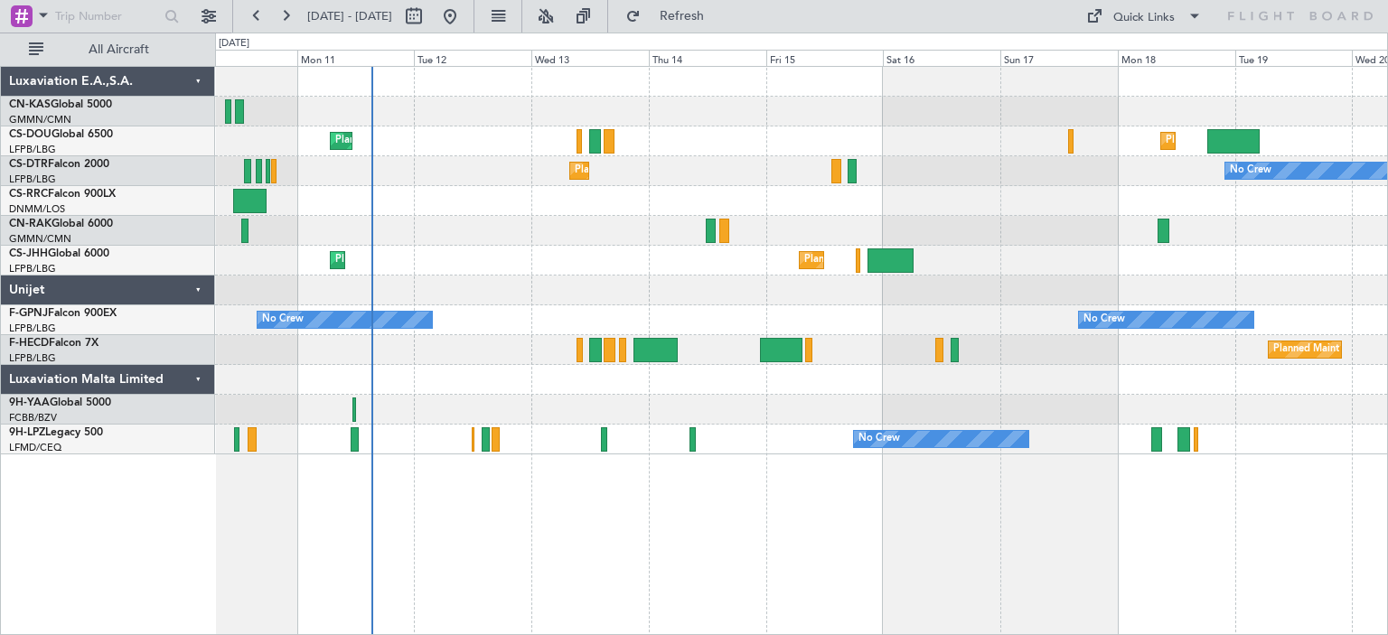
click at [1097, 103] on div "Planned Maint [GEOGRAPHIC_DATA] ([GEOGRAPHIC_DATA]) Planned Maint [GEOGRAPHIC_D…" at bounding box center [801, 261] width 1172 height 388
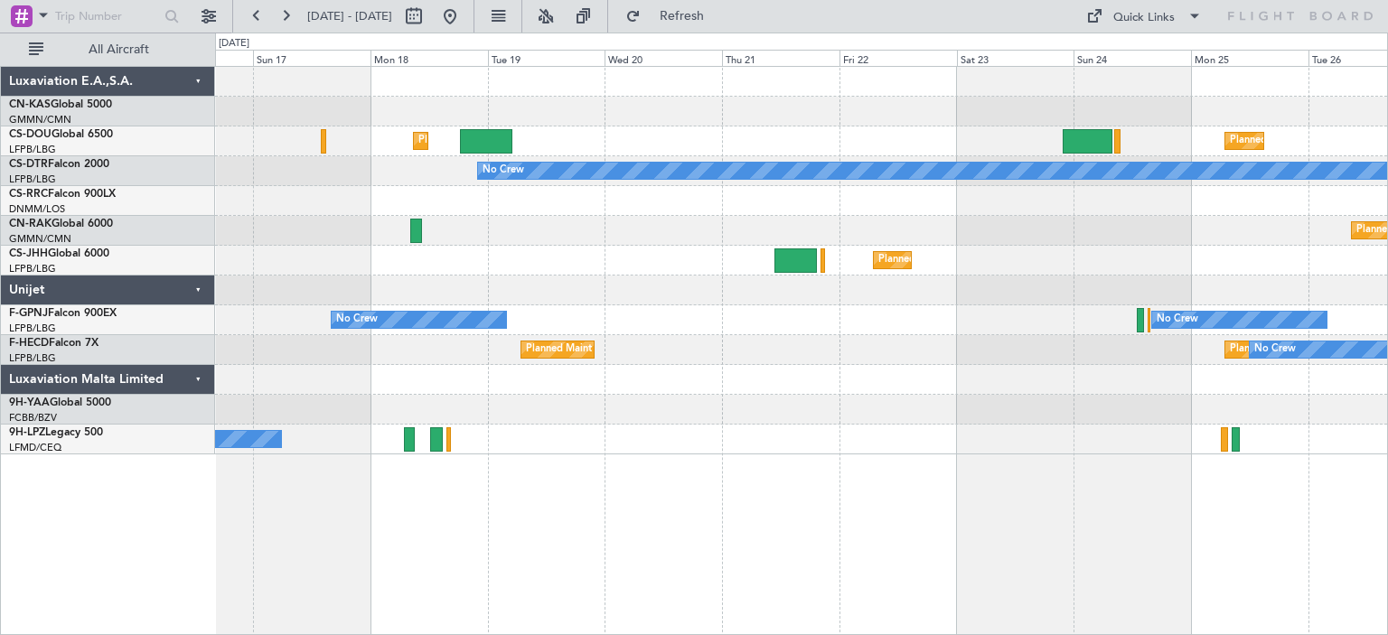
click at [212, 147] on div "Planned Maint [GEOGRAPHIC_DATA] ([GEOGRAPHIC_DATA]) Planned Maint [GEOGRAPHIC_D…" at bounding box center [694, 334] width 1388 height 603
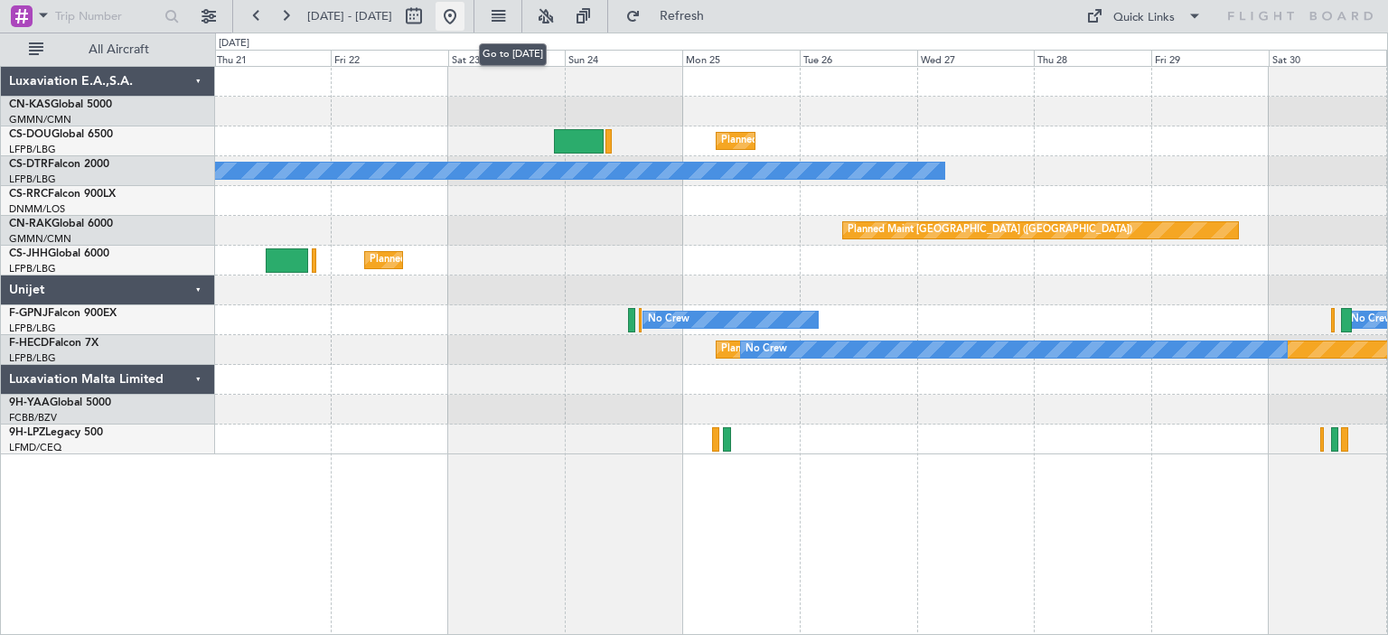
click at [464, 14] on button at bounding box center [449, 16] width 29 height 29
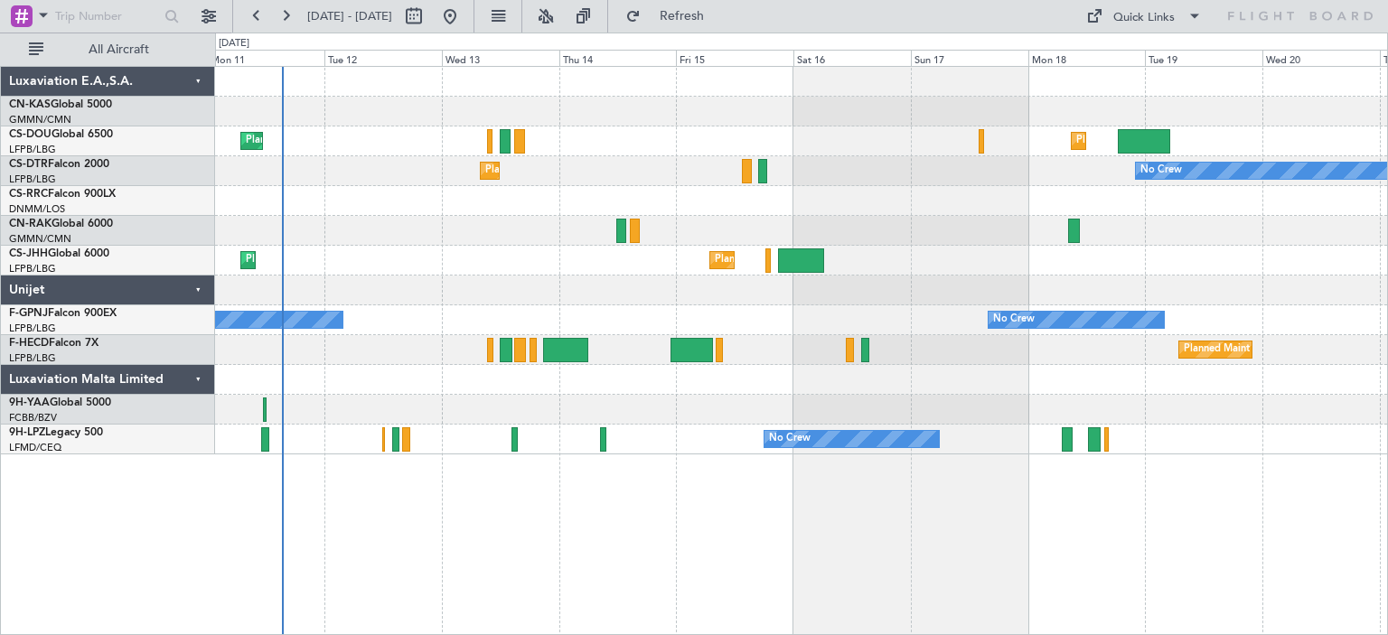
click at [491, 245] on div "Planned Maint [GEOGRAPHIC_DATA] ([GEOGRAPHIC_DATA]) Planned Maint [GEOGRAPHIC_D…" at bounding box center [801, 261] width 1172 height 388
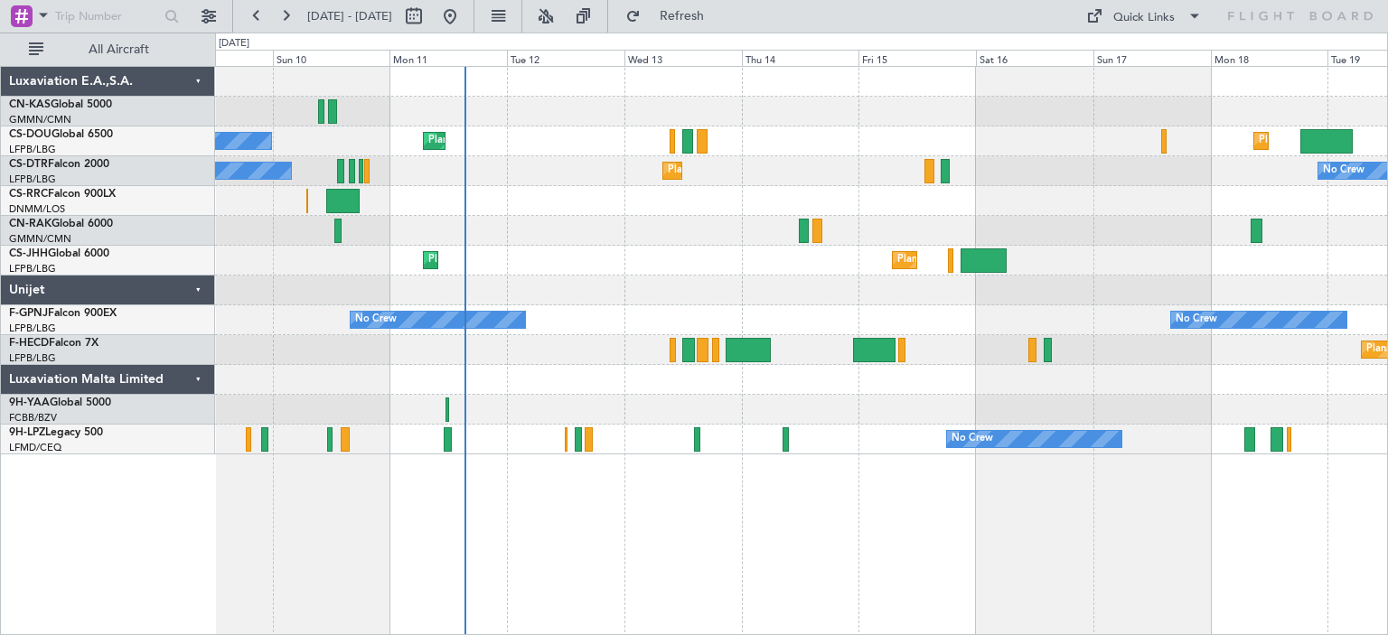
click at [723, 248] on div "Planned Maint [GEOGRAPHIC_DATA] ([GEOGRAPHIC_DATA]) Planned Maint [GEOGRAPHIC_D…" at bounding box center [801, 261] width 1172 height 388
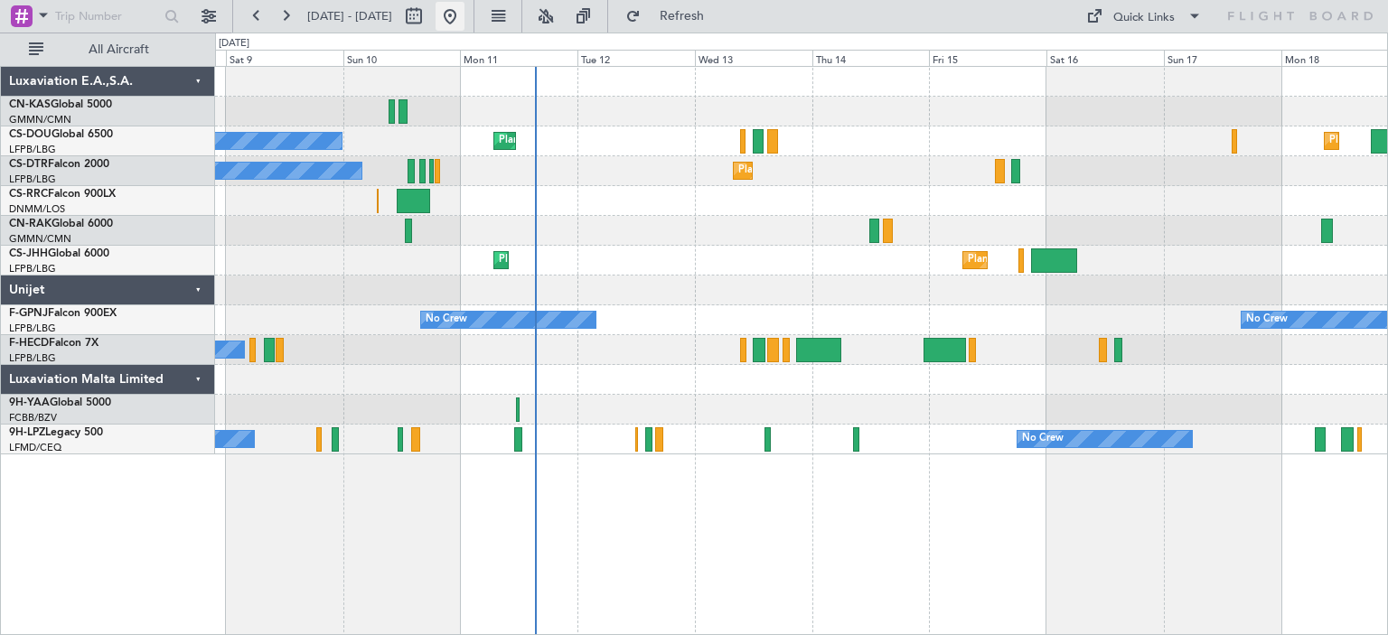
click at [464, 18] on button at bounding box center [449, 16] width 29 height 29
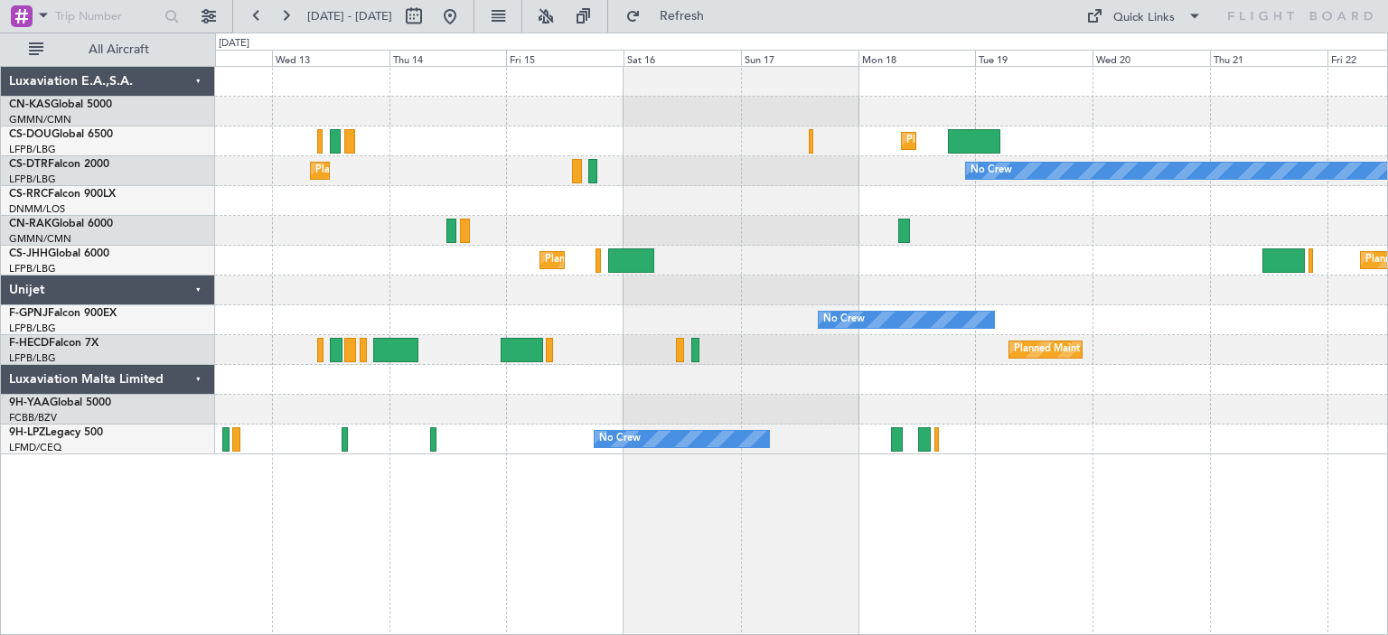
click at [200, 230] on div "Planned Maint [GEOGRAPHIC_DATA] ([GEOGRAPHIC_DATA]) Planned Maint [GEOGRAPHIC_D…" at bounding box center [694, 334] width 1388 height 603
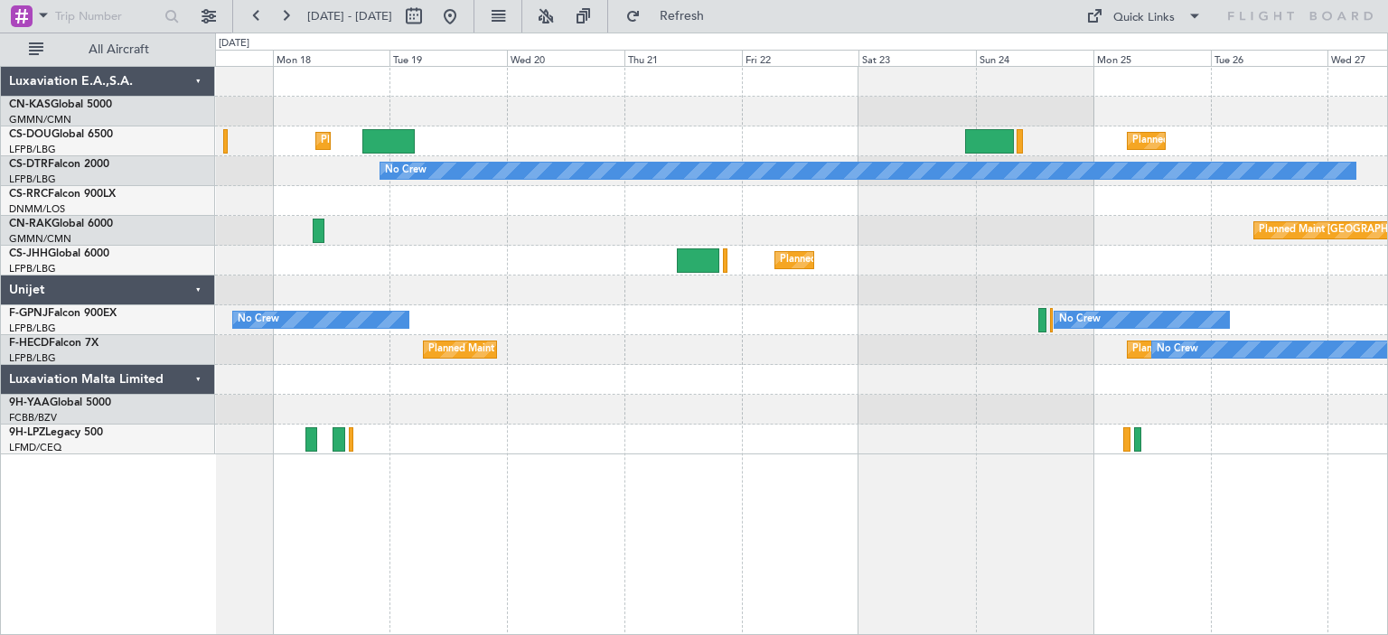
click at [151, 248] on div "Planned Maint [GEOGRAPHIC_DATA] ([GEOGRAPHIC_DATA]) Planned Maint [GEOGRAPHIC_D…" at bounding box center [694, 334] width 1388 height 603
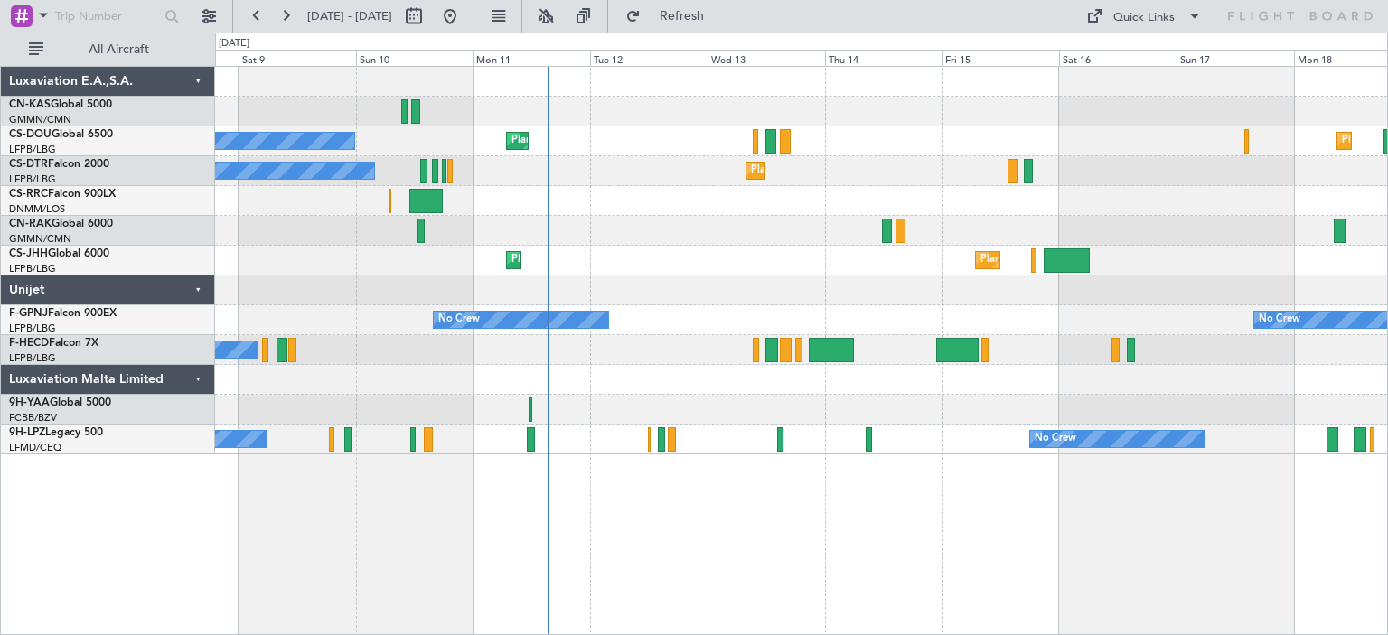
click at [1319, 177] on div "Planned Maint [GEOGRAPHIC_DATA] ([GEOGRAPHIC_DATA]) Planned Maint [GEOGRAPHIC_D…" at bounding box center [801, 261] width 1172 height 388
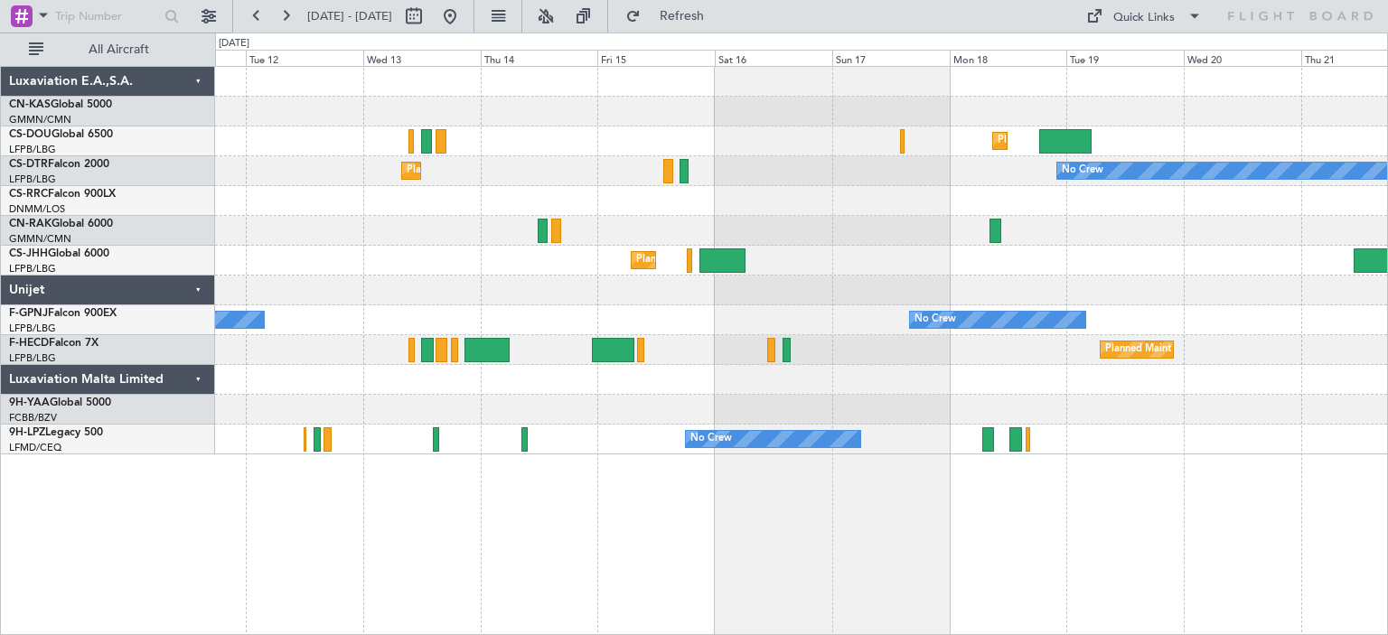
click at [878, 231] on div at bounding box center [801, 231] width 1172 height 30
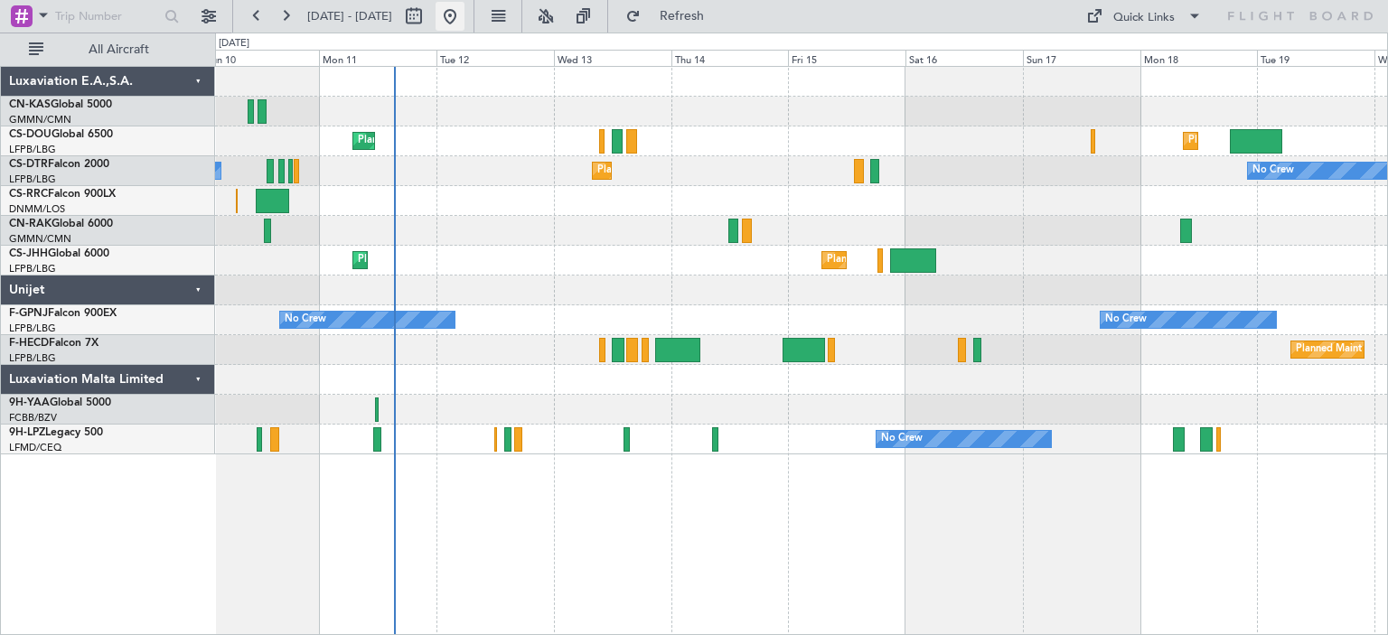
click at [464, 19] on button at bounding box center [449, 16] width 29 height 29
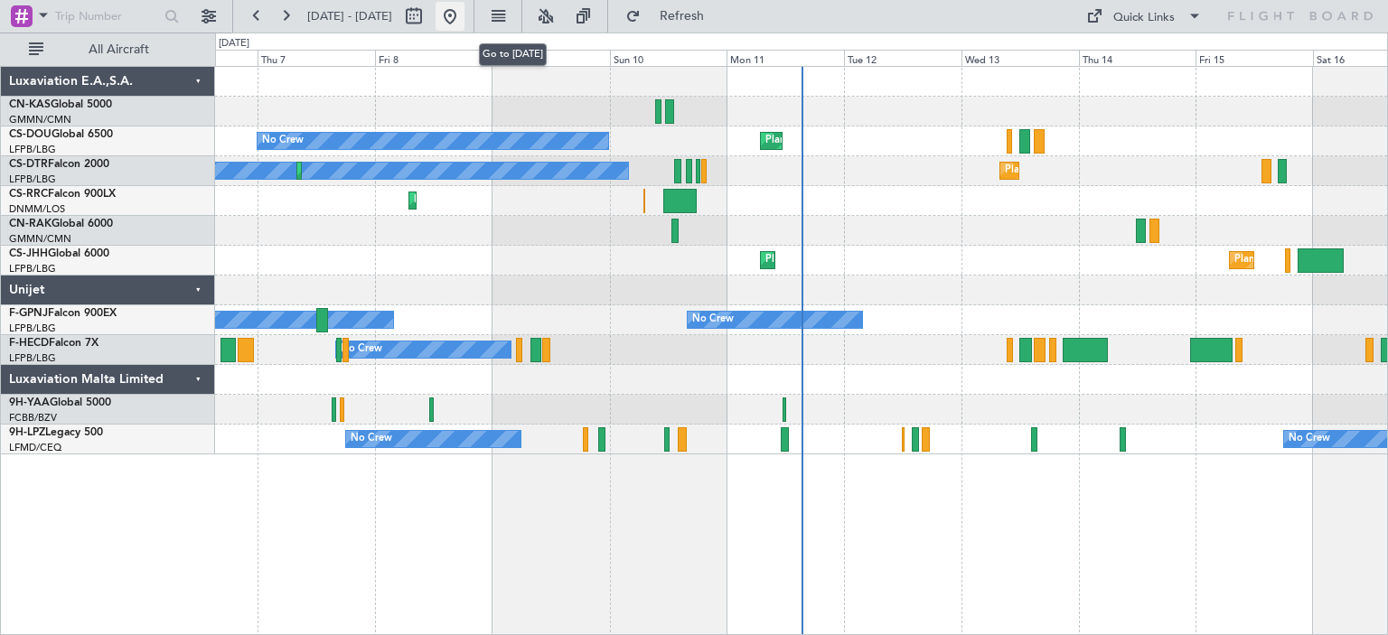
click at [464, 17] on button at bounding box center [449, 16] width 29 height 29
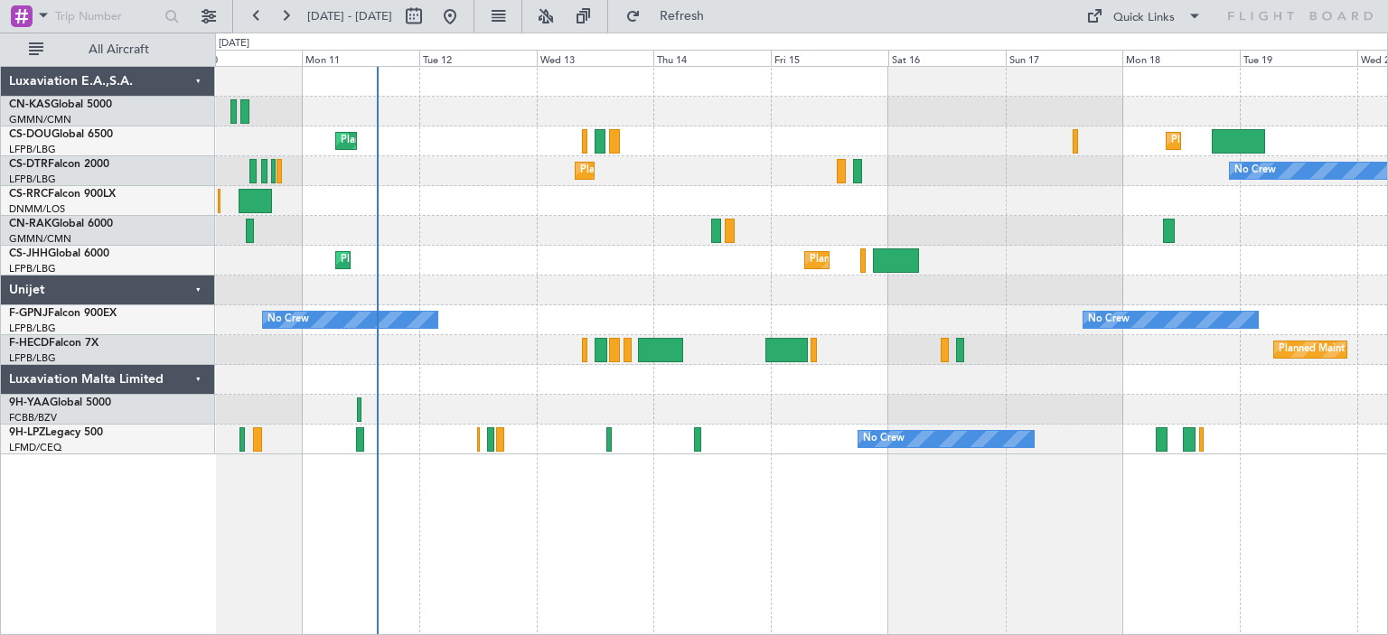
click at [625, 270] on div "Planned Maint [GEOGRAPHIC_DATA] ([GEOGRAPHIC_DATA]) Planned Maint [GEOGRAPHIC_D…" at bounding box center [801, 261] width 1172 height 388
click at [464, 20] on button at bounding box center [449, 16] width 29 height 29
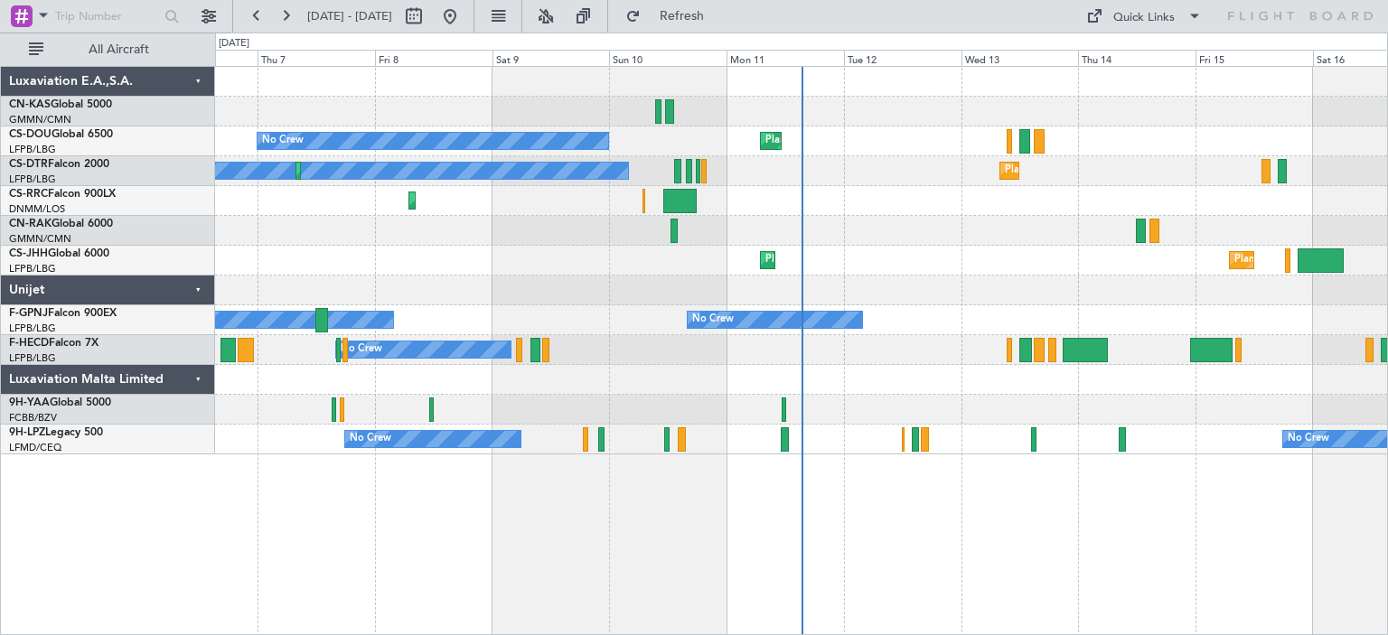
click at [564, 61] on mat-tooltip-component "List View" at bounding box center [558, 55] width 73 height 48
